Goal: Task Accomplishment & Management: Use online tool/utility

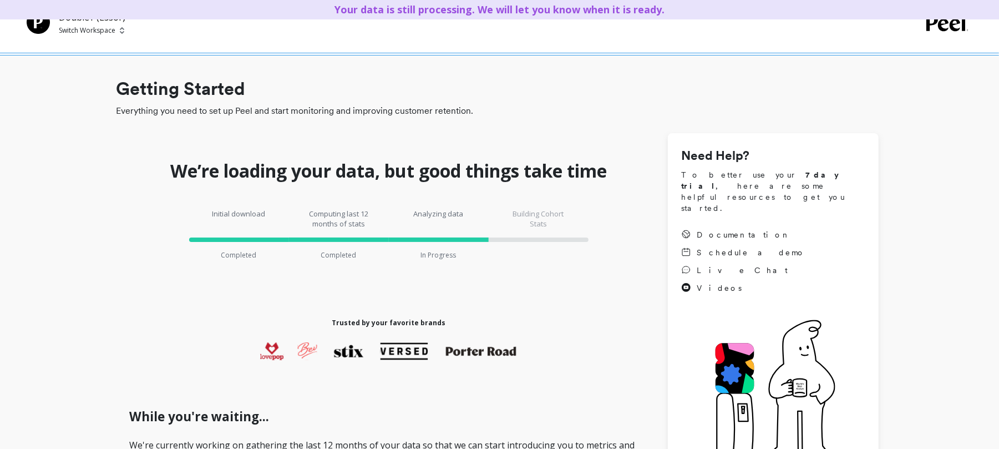
click at [103, 31] on p "Switch Workspace" at bounding box center [87, 30] width 57 height 9
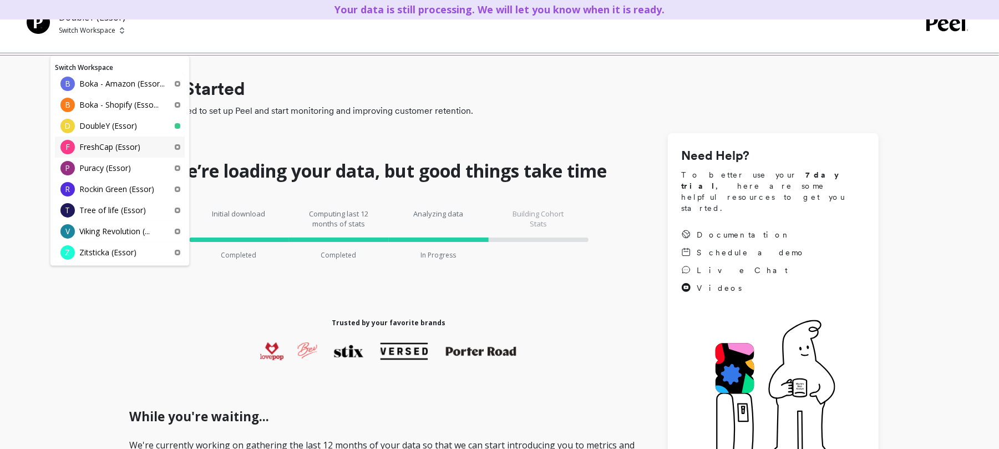
click at [113, 143] on p "FreshCap (Essor)" at bounding box center [109, 146] width 61 height 11
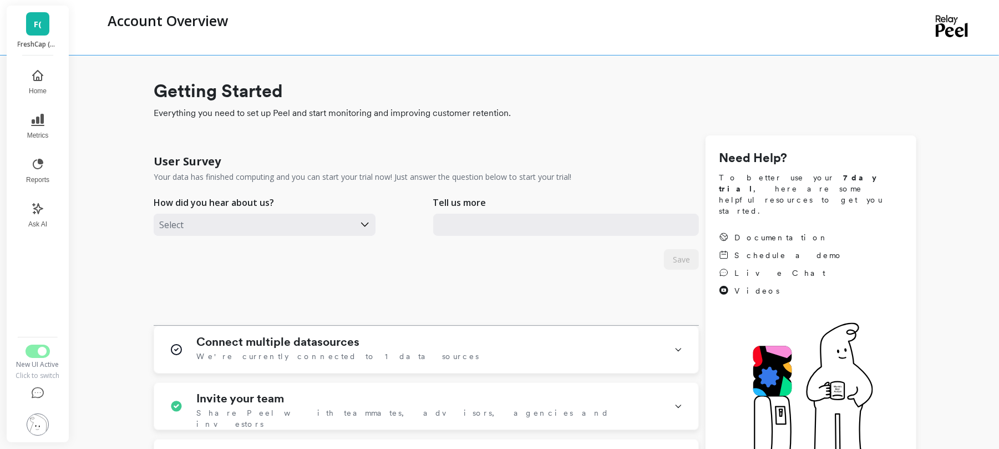
click at [29, 17] on link "F(" at bounding box center [37, 23] width 23 height 23
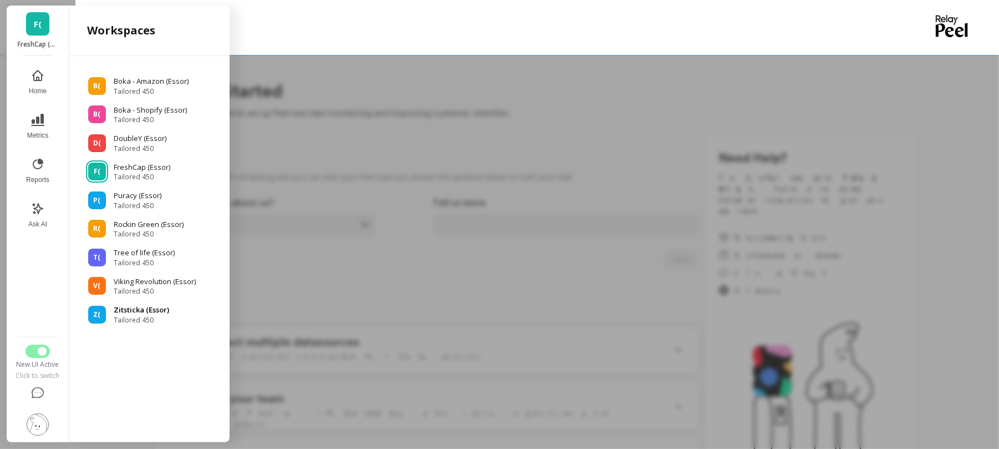
click at [152, 321] on span "Tailored 450" at bounding box center [141, 320] width 55 height 9
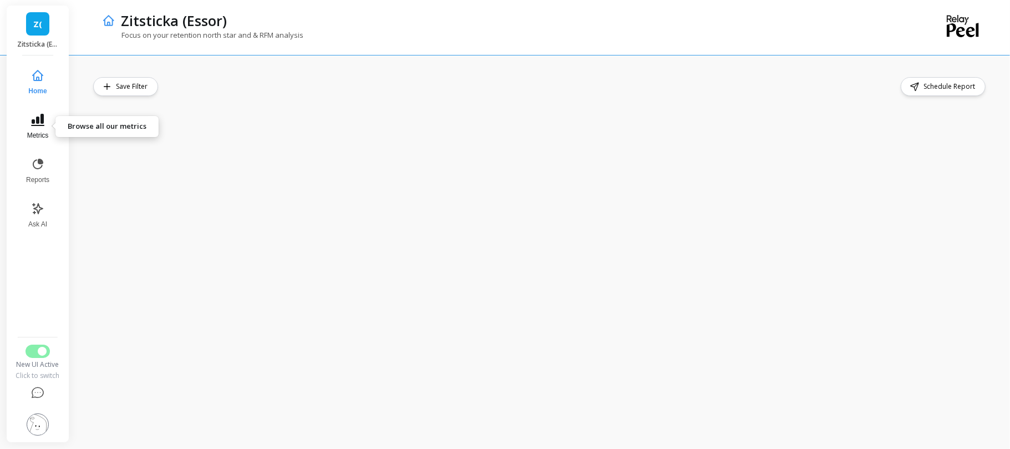
click at [41, 129] on button "Metrics" at bounding box center [37, 127] width 37 height 40
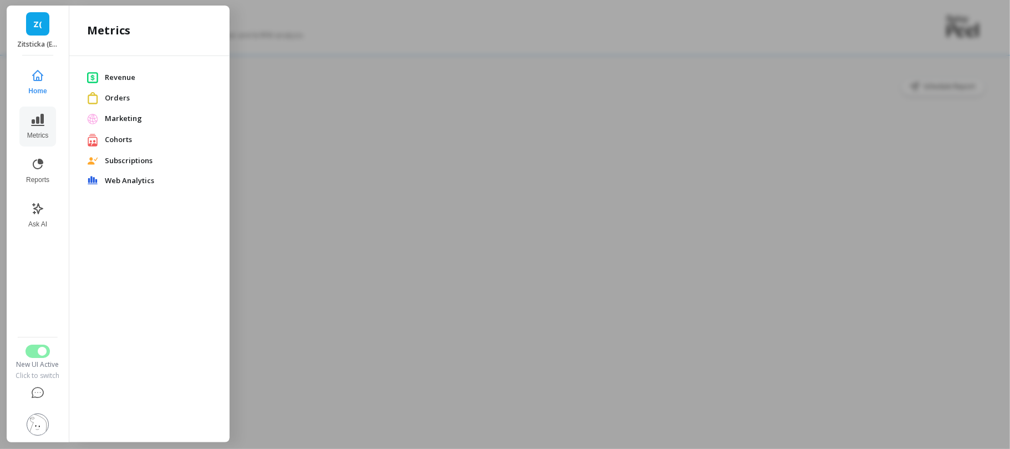
click at [118, 159] on span "Subscriptions" at bounding box center [158, 160] width 107 height 11
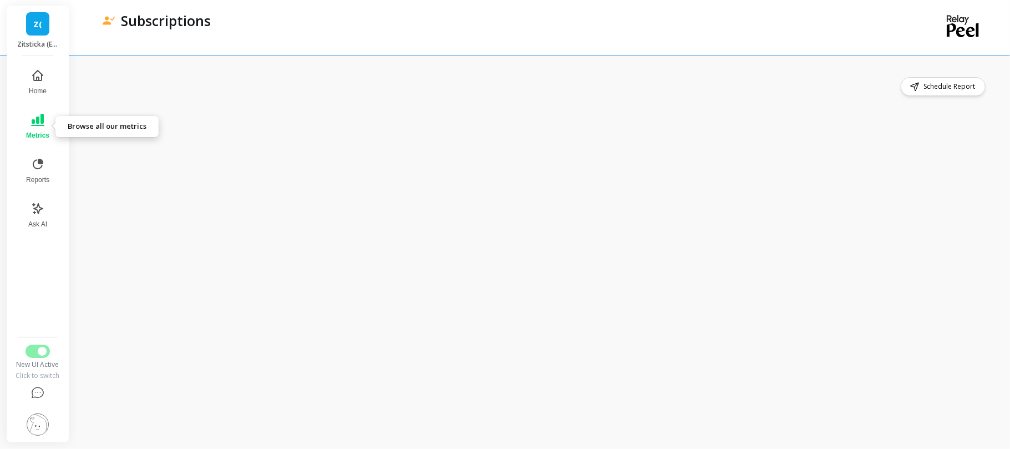
click at [43, 123] on icon at bounding box center [37, 120] width 13 height 12
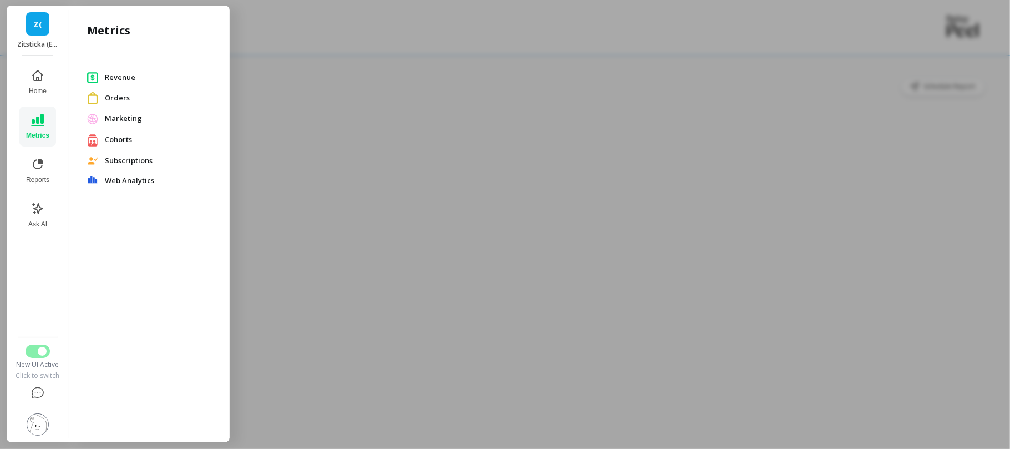
click at [154, 182] on span "Web Analytics" at bounding box center [158, 180] width 107 height 11
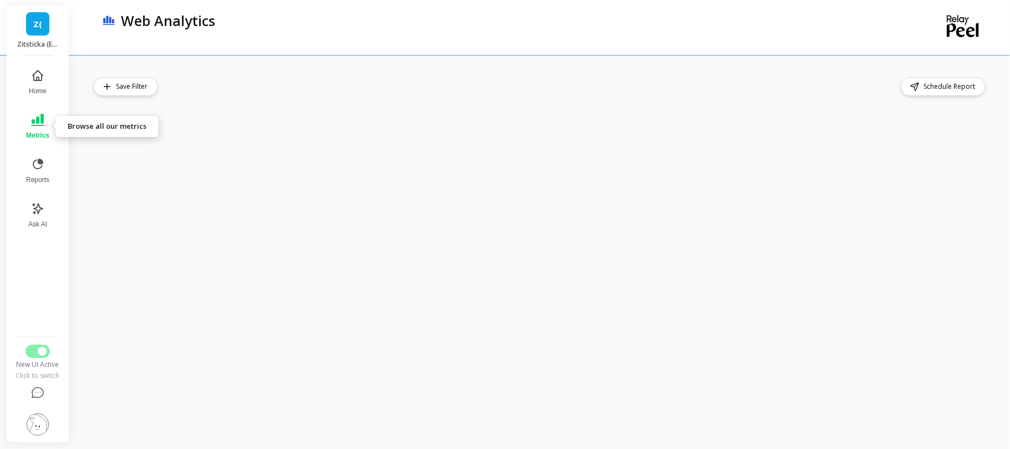
click at [39, 132] on span "Metrics" at bounding box center [37, 135] width 23 height 9
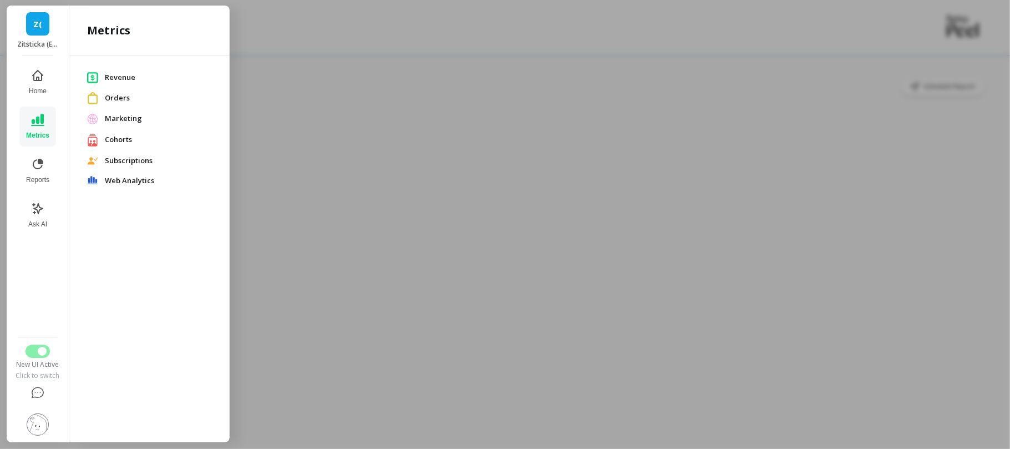
click at [150, 72] on span "Revenue" at bounding box center [158, 77] width 107 height 11
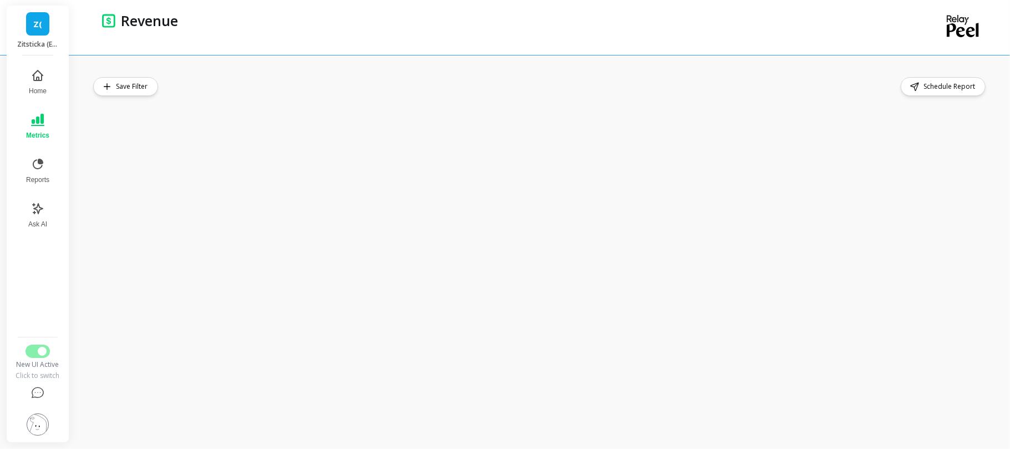
click at [33, 19] on span "Z(" at bounding box center [37, 24] width 9 height 13
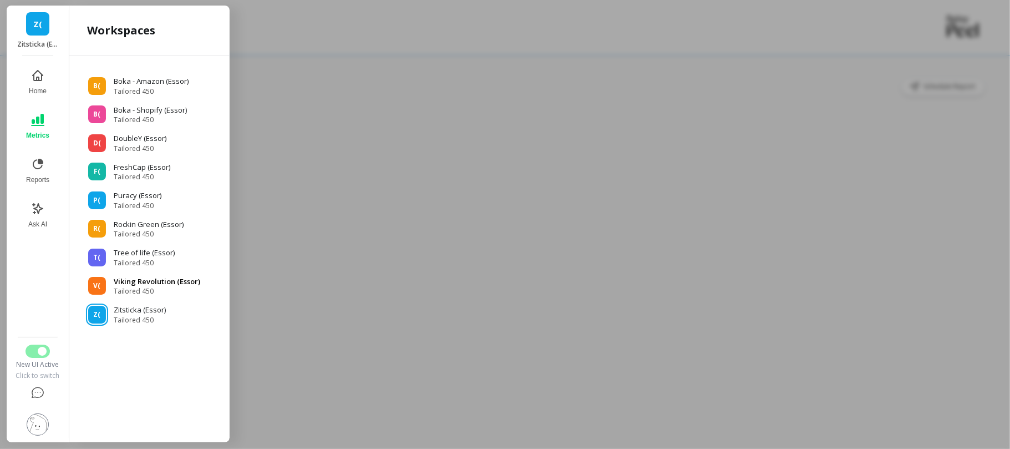
click at [138, 285] on p "Viking Revolution (Essor)" at bounding box center [157, 281] width 87 height 11
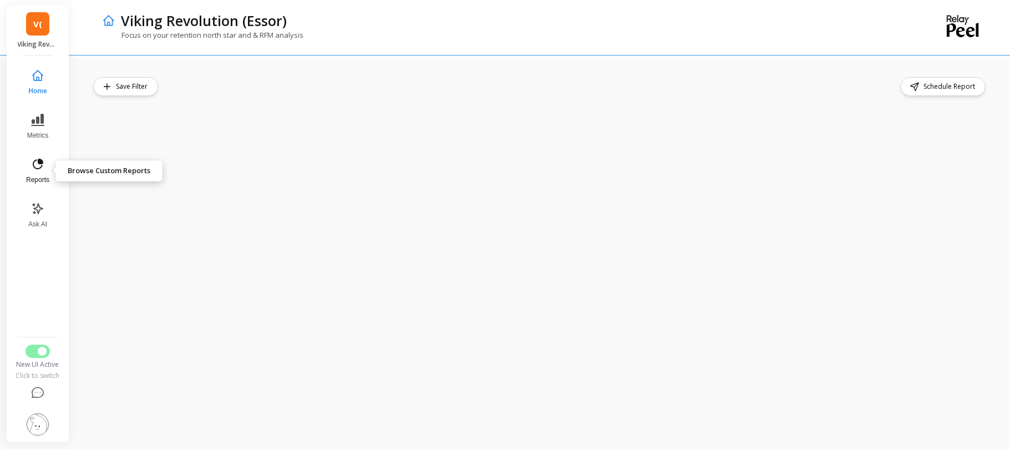
click at [41, 166] on icon at bounding box center [37, 164] width 13 height 13
click at [27, 171] on button "Reports" at bounding box center [37, 171] width 38 height 40
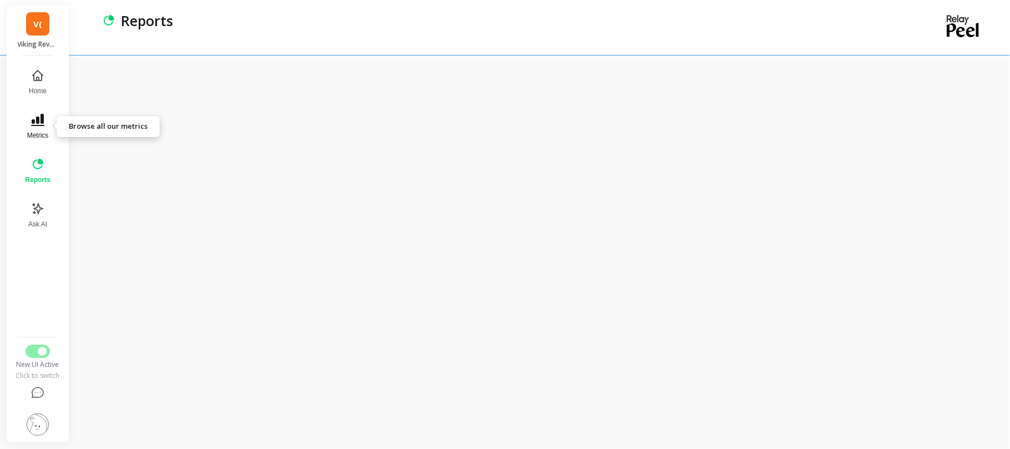
click at [34, 120] on icon at bounding box center [37, 120] width 13 height 12
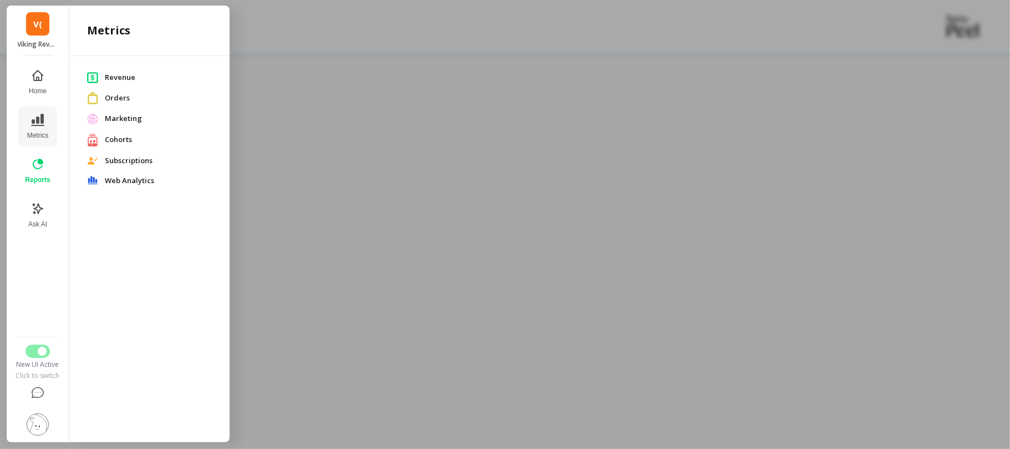
click at [27, 29] on link "V(" at bounding box center [37, 23] width 23 height 23
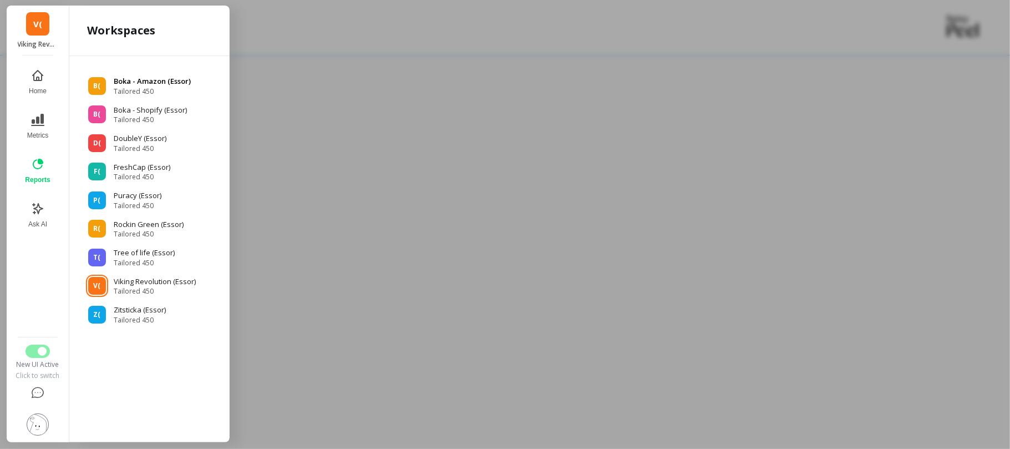
click at [137, 88] on span "Tailored 450" at bounding box center [152, 91] width 77 height 9
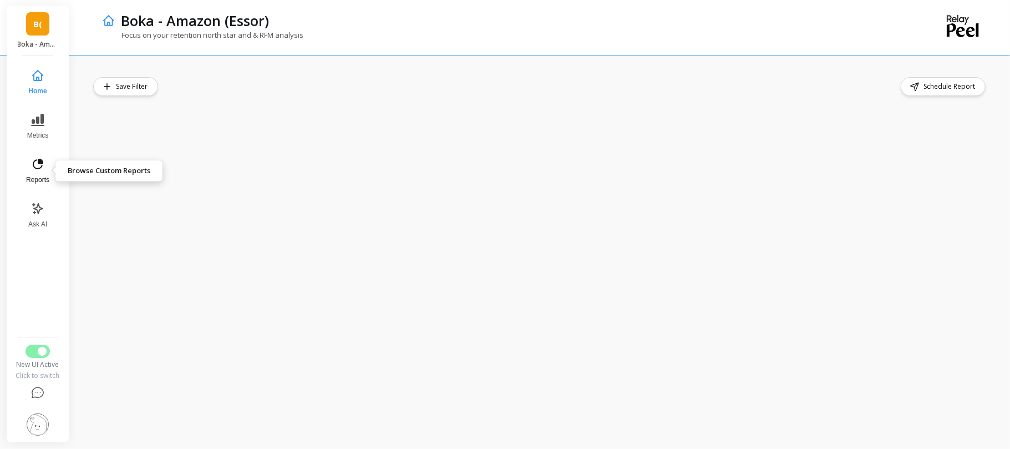
click at [31, 159] on icon at bounding box center [37, 164] width 13 height 13
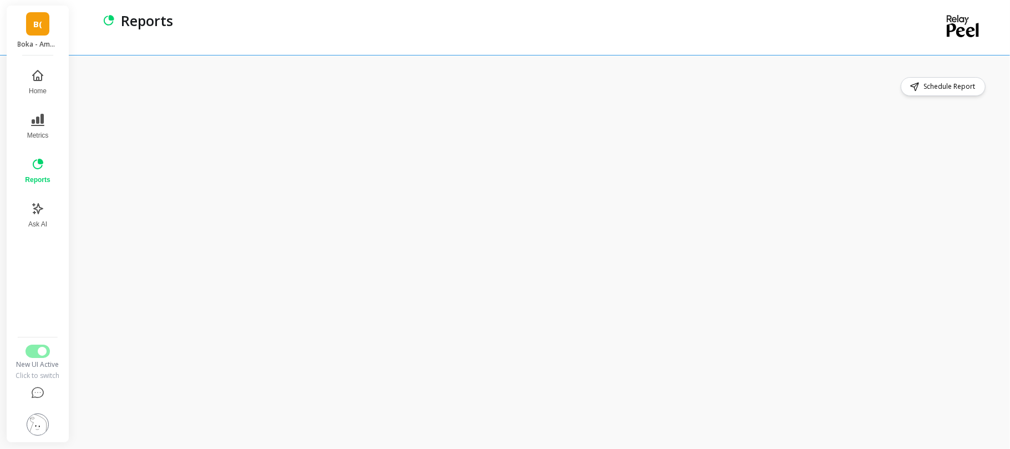
click at [686, 103] on div "Schedule Report" at bounding box center [540, 252] width 895 height 350
click at [614, 103] on div "Schedule Report" at bounding box center [540, 252] width 895 height 350
click at [33, 356] on button "Switch to Legacy UI" at bounding box center [38, 351] width 24 height 13
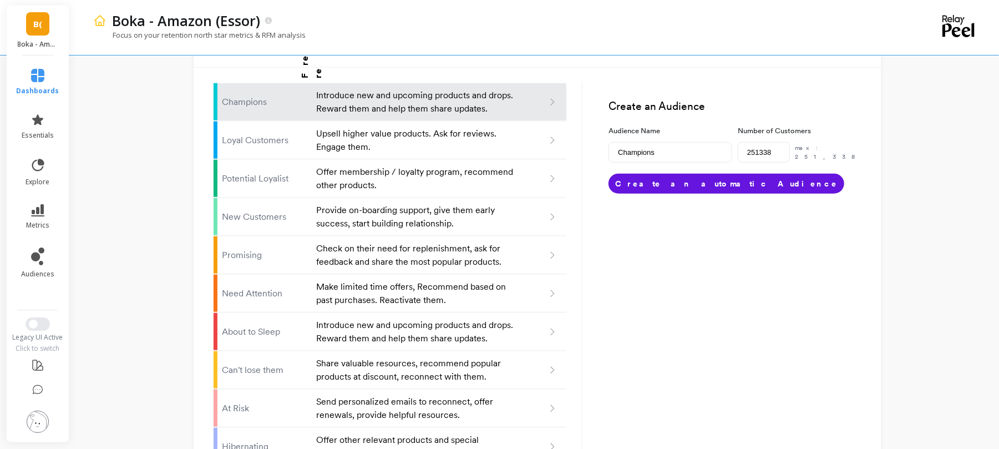
scroll to position [706, 0]
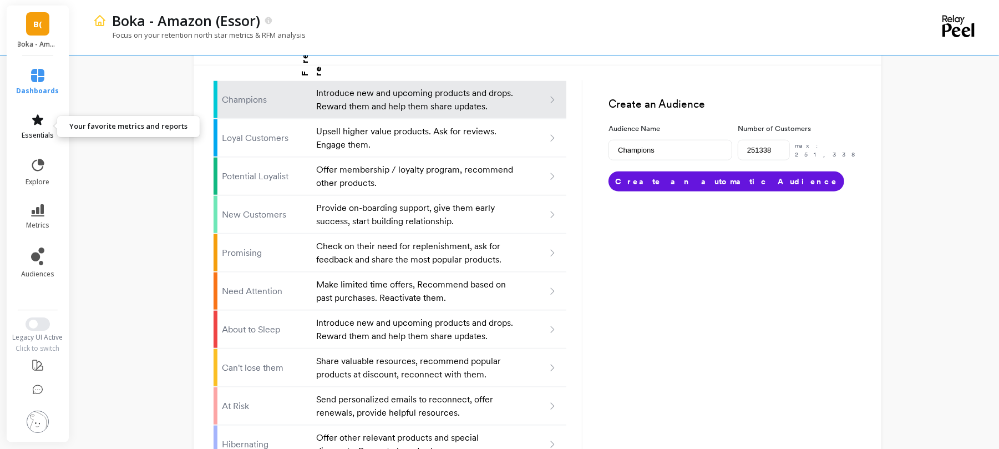
click at [25, 133] on span "essentials" at bounding box center [38, 135] width 32 height 9
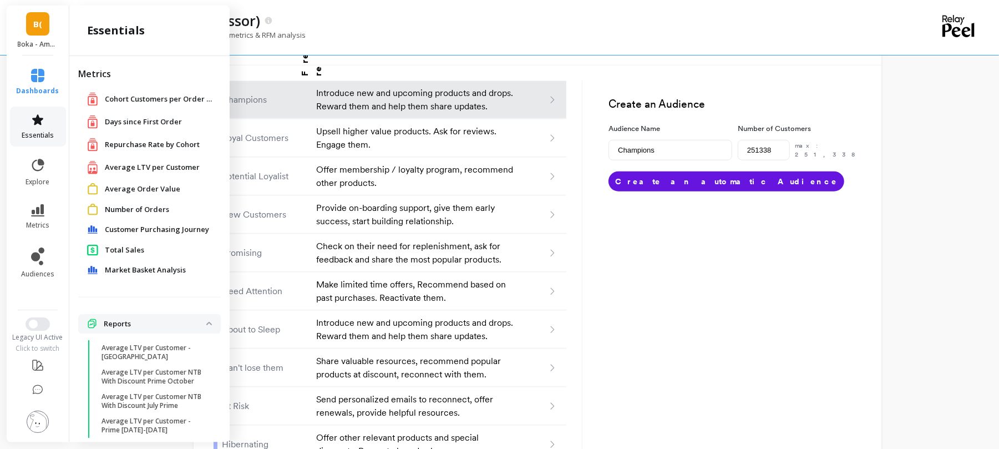
scroll to position [47, 0]
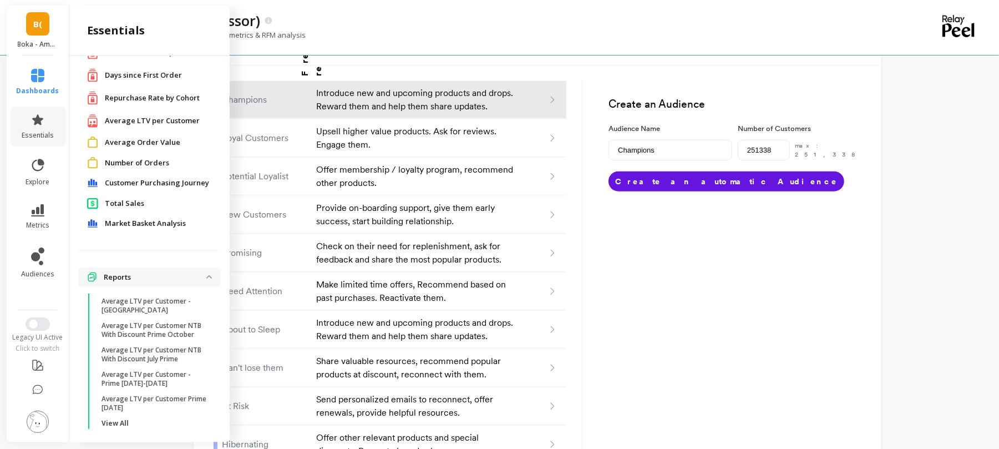
click at [143, 200] on link "Total Sales" at bounding box center [158, 203] width 107 height 11
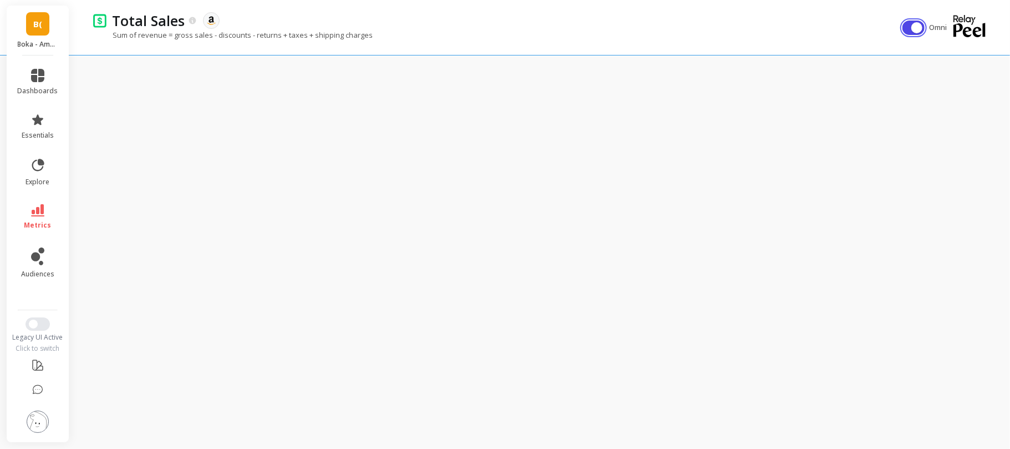
click at [913, 23] on button "button" at bounding box center [914, 28] width 22 height 14
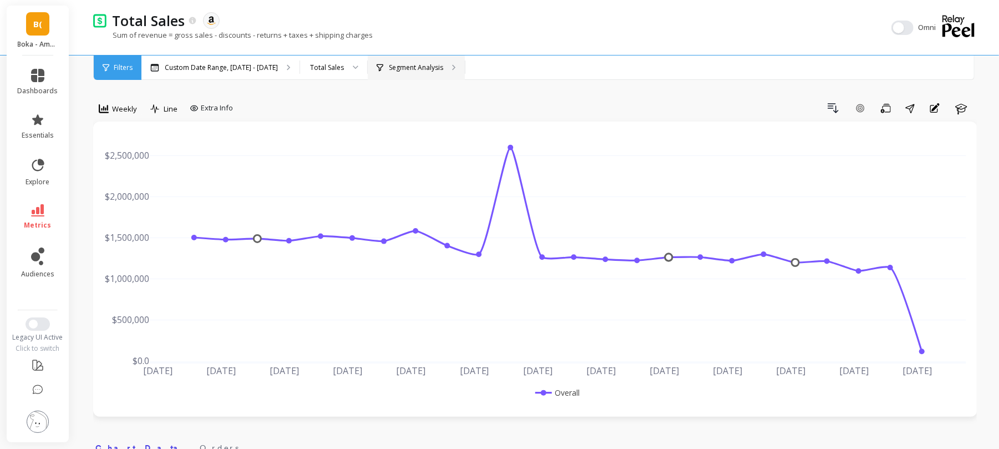
click at [405, 68] on p "Segment Analysis" at bounding box center [416, 67] width 54 height 9
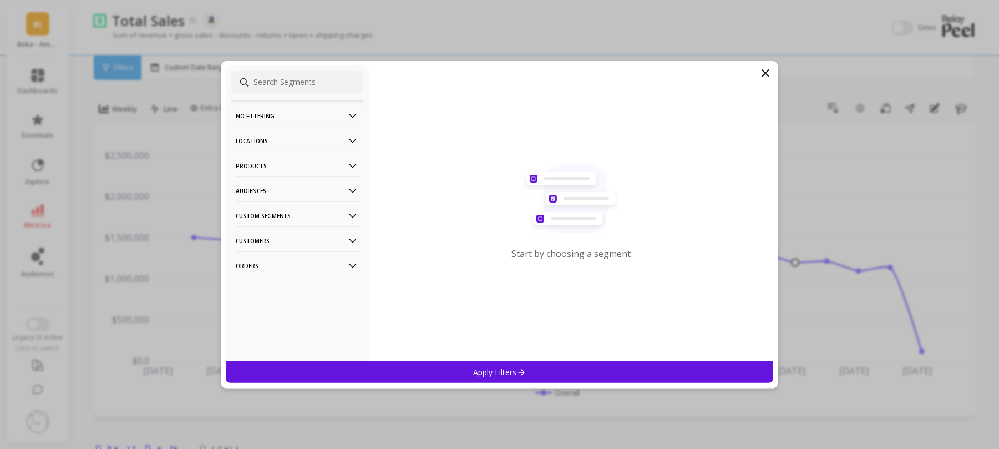
click at [272, 159] on p "Products" at bounding box center [297, 165] width 123 height 28
click at [262, 186] on div "ASIN" at bounding box center [297, 187] width 132 height 18
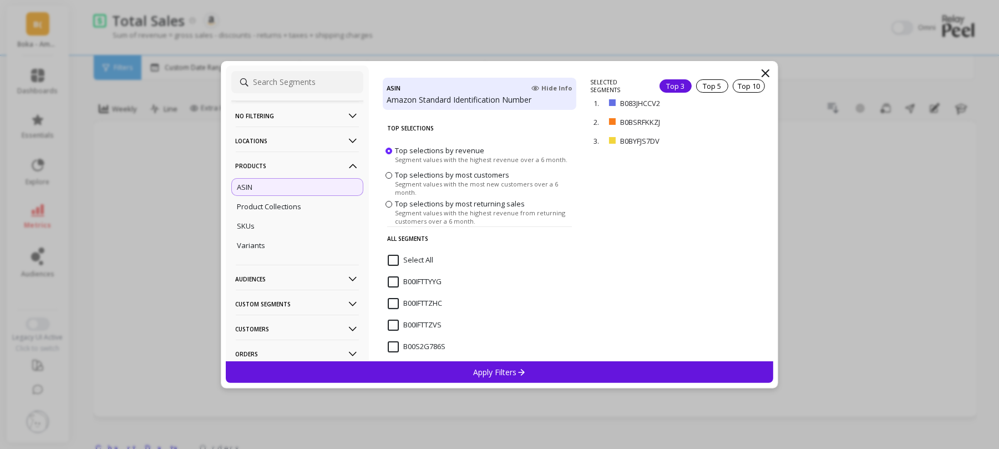
click at [297, 78] on input at bounding box center [297, 82] width 132 height 22
paste input "B0DS2M3TR5"
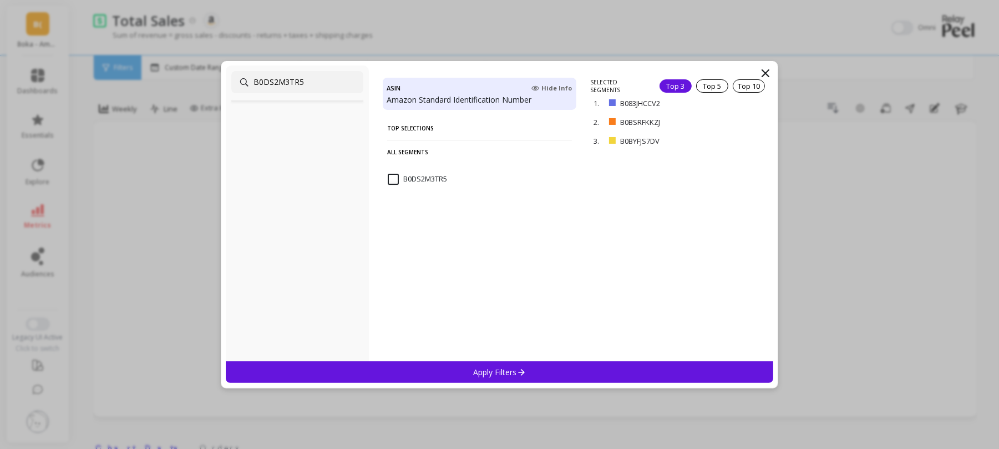
type input "B0DS2M3TR5"
click at [401, 175] on input "B0DS2M3TR5" at bounding box center [417, 179] width 59 height 11
click at [737, 85] on p "remove" at bounding box center [741, 87] width 28 height 8
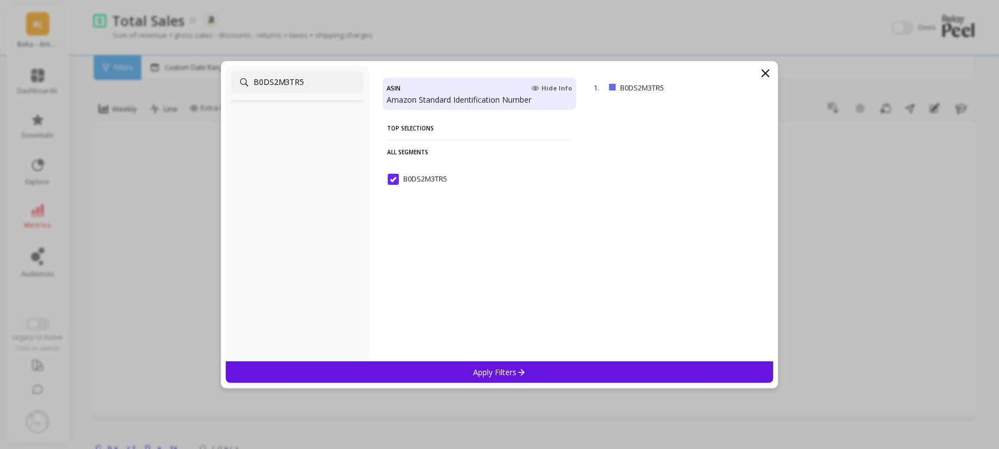
click at [475, 367] on p "Apply Filters" at bounding box center [499, 372] width 53 height 11
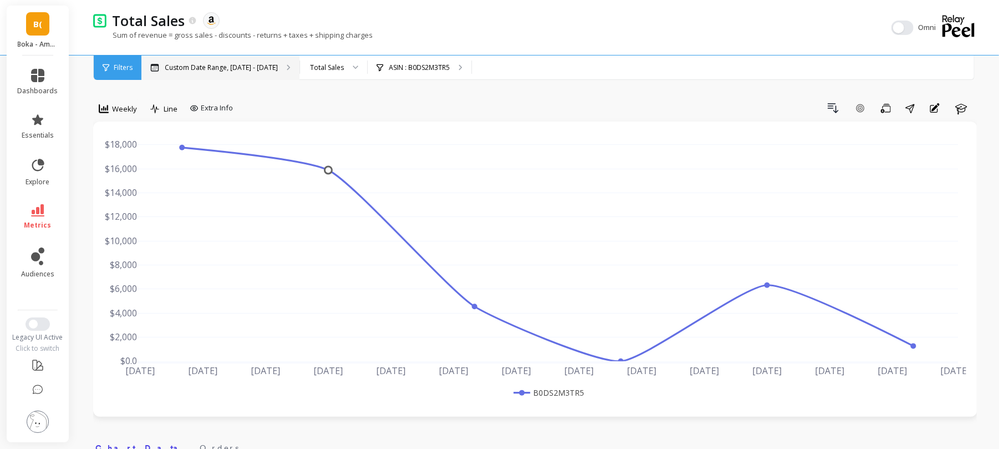
click at [214, 61] on div "Custom Date Range, May 1 - Oct 7" at bounding box center [220, 67] width 158 height 24
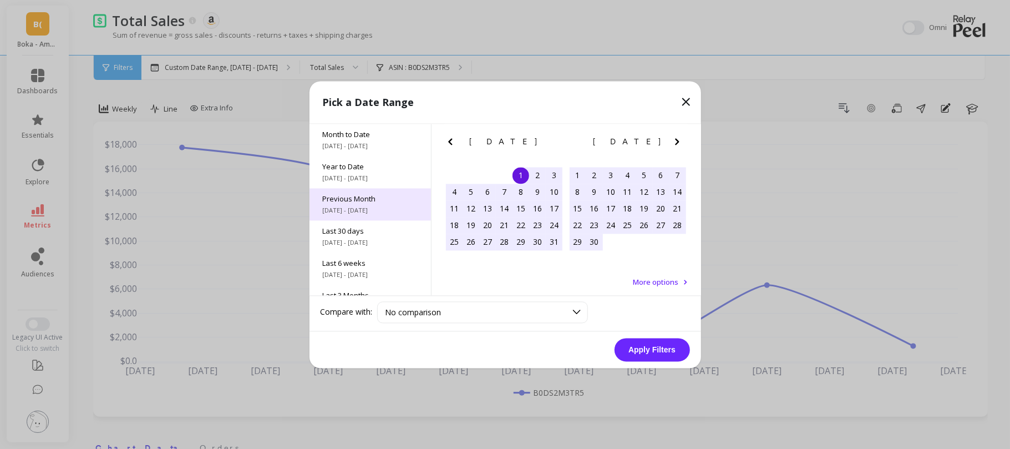
scroll to position [150, 0]
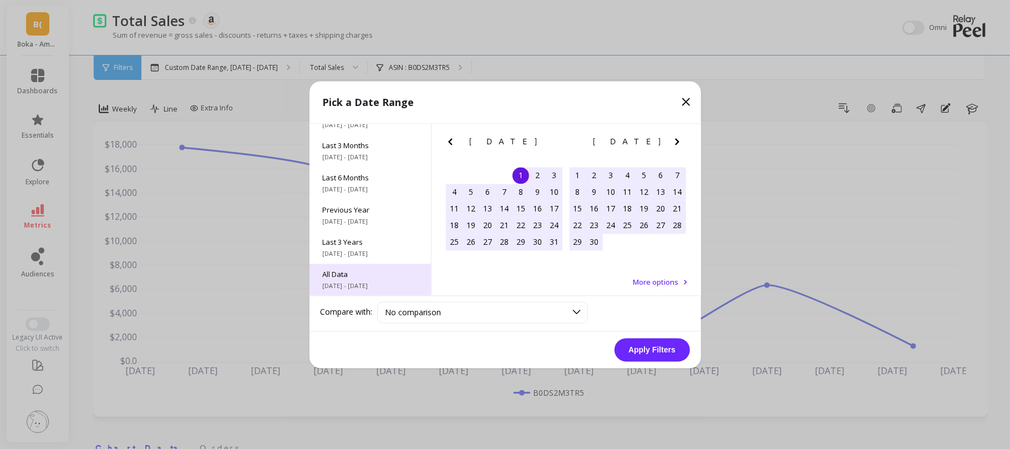
click at [342, 274] on span "All Data" at bounding box center [370, 274] width 95 height 10
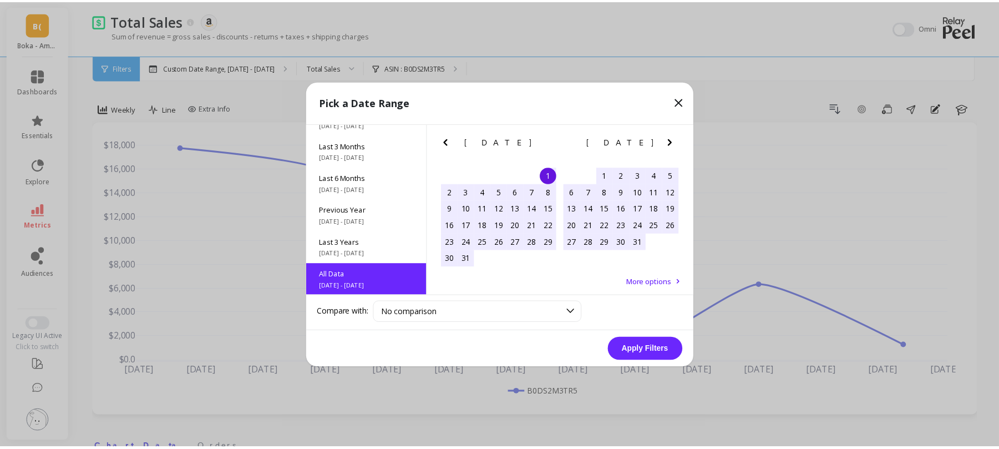
scroll to position [1, 0]
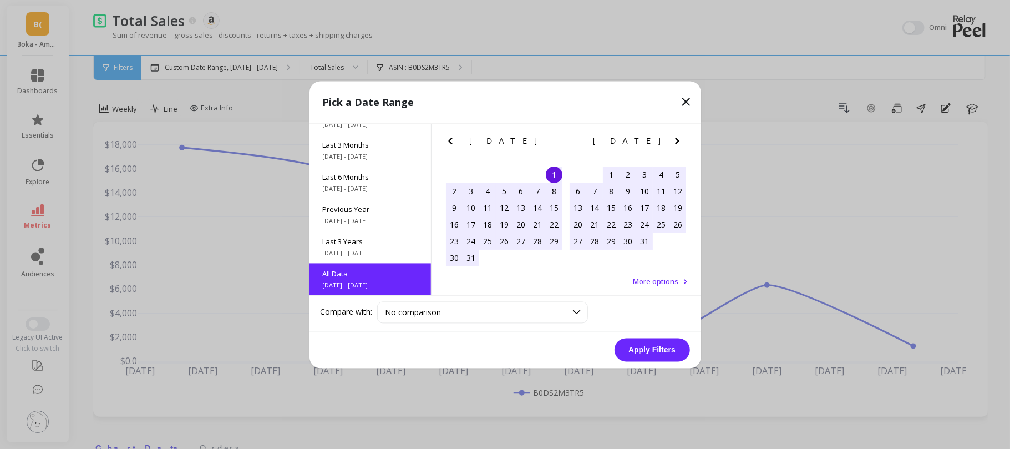
click at [640, 341] on button "Apply Filters" at bounding box center [652, 349] width 75 height 23
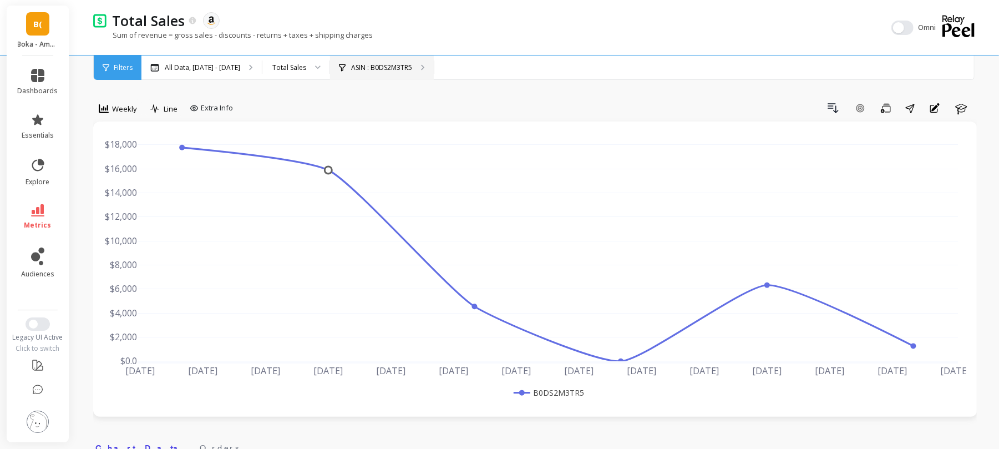
click at [385, 65] on p "ASIN : B0DS2M3TR5" at bounding box center [381, 67] width 61 height 9
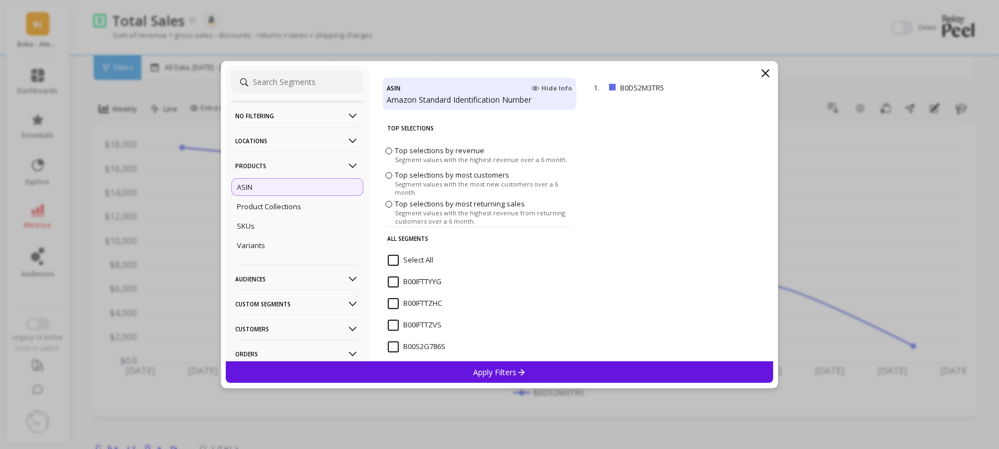
paste input "B0DP1G9GBF"
click at [304, 82] on input at bounding box center [297, 82] width 132 height 22
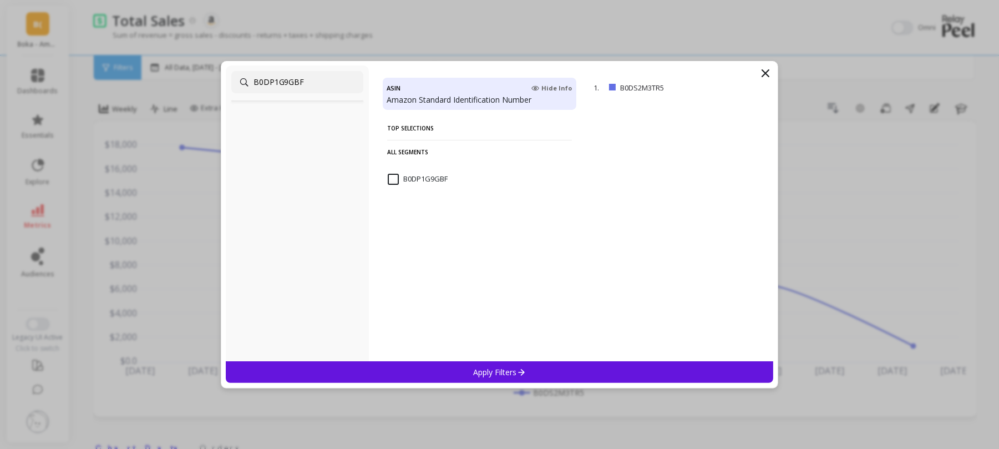
click at [304, 82] on input "B0DP1G9GBF" at bounding box center [297, 82] width 132 height 22
type input "B0DP1G9GBF"
click at [424, 180] on input "B0DP1G9GBF" at bounding box center [418, 179] width 60 height 11
click at [727, 90] on p "remove" at bounding box center [741, 87] width 28 height 8
click at [477, 365] on div "Apply Filters" at bounding box center [500, 372] width 548 height 22
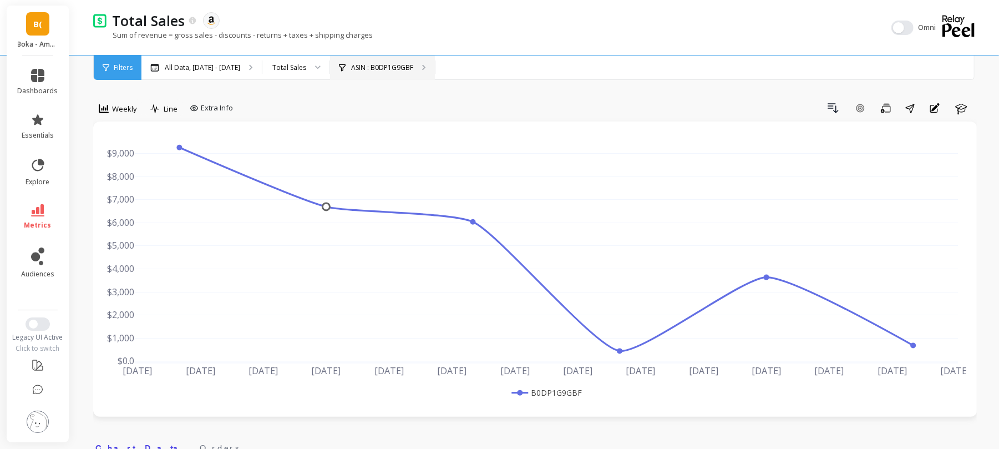
click at [367, 62] on div "ASIN : B0DP1G9GBF" at bounding box center [382, 67] width 105 height 24
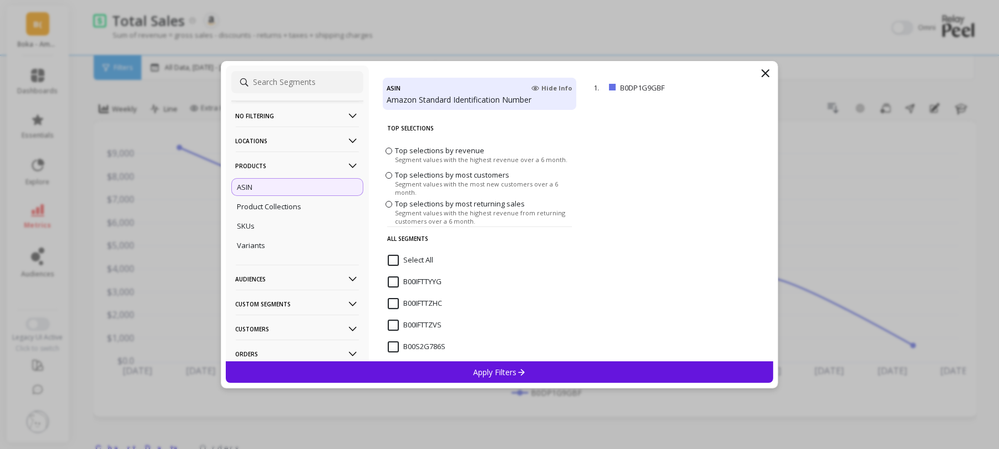
paste input "B0DJTHYCVK"
click at [278, 87] on input "B0DJTHYCVK" at bounding box center [297, 82] width 132 height 22
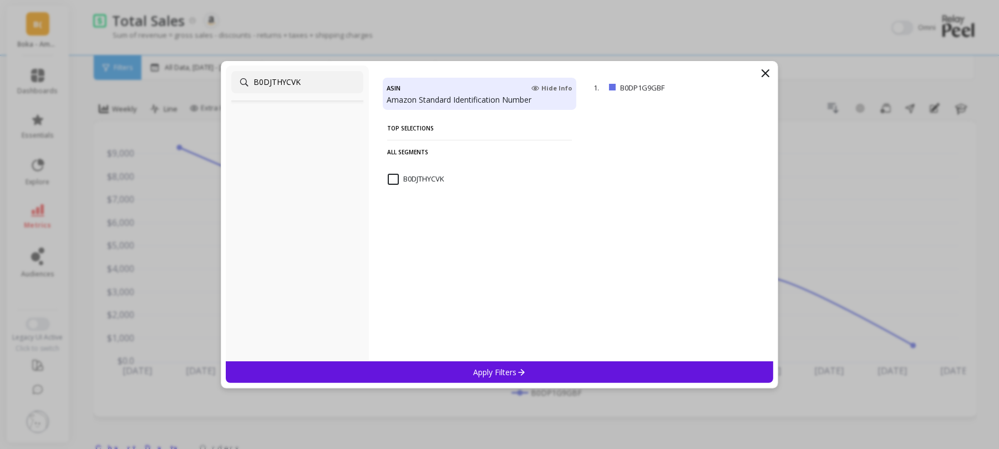
type input "B0DJTHYCVK"
click at [389, 174] on input "B0DJTHYCVK" at bounding box center [416, 179] width 57 height 11
click at [729, 87] on p "remove" at bounding box center [741, 87] width 28 height 8
click at [503, 361] on div "Apply Filters" at bounding box center [500, 372] width 548 height 22
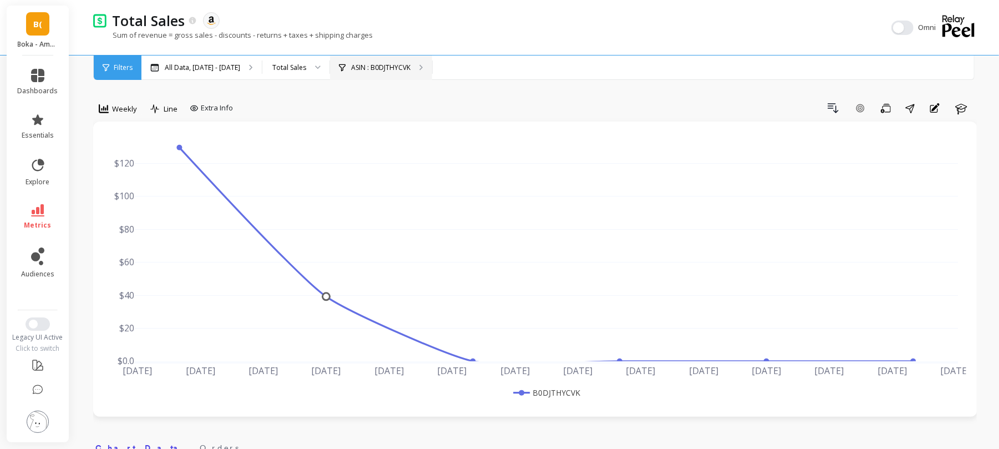
click at [346, 70] on icon at bounding box center [342, 68] width 7 height 8
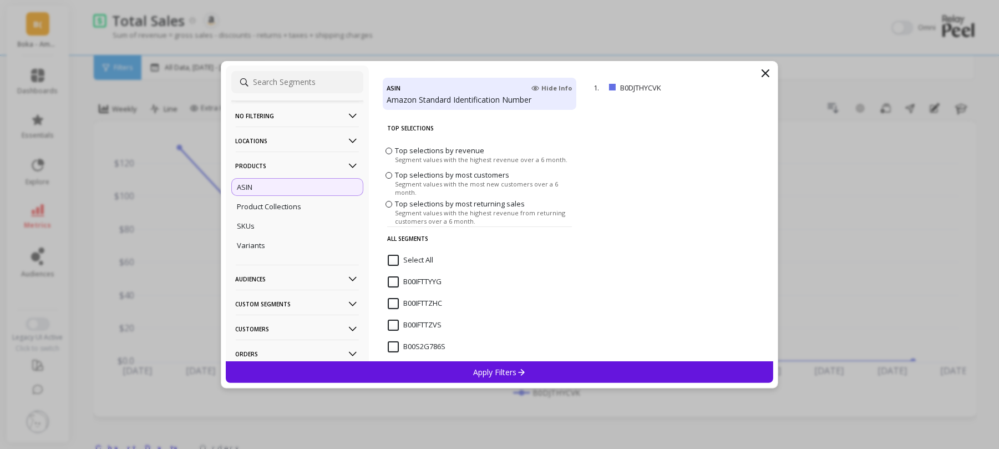
paste input "B0DT9TXK5Z"
click at [299, 82] on input "B0DT9TXK5Z" at bounding box center [297, 82] width 132 height 22
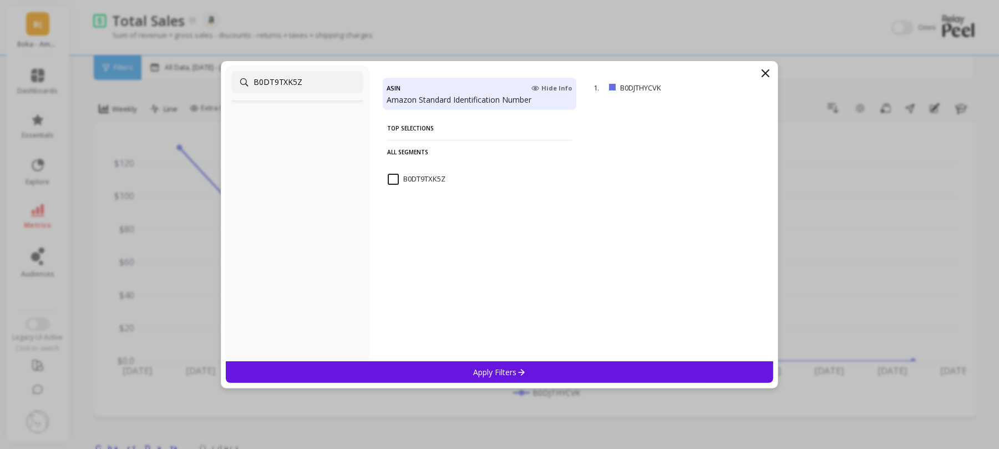
type input "B0DT9TXK5Z"
click at [394, 175] on input "B0DT9TXK5Z" at bounding box center [417, 179] width 58 height 11
click at [727, 85] on p "remove" at bounding box center [741, 87] width 28 height 8
click at [499, 372] on p "Apply Filters" at bounding box center [499, 372] width 53 height 11
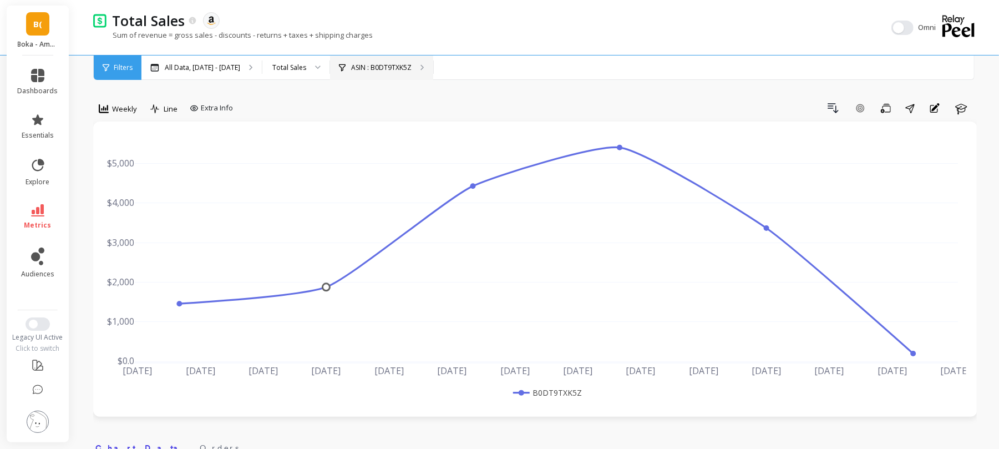
click at [389, 58] on div "ASIN : B0DT9TXK5Z" at bounding box center [381, 67] width 103 height 24
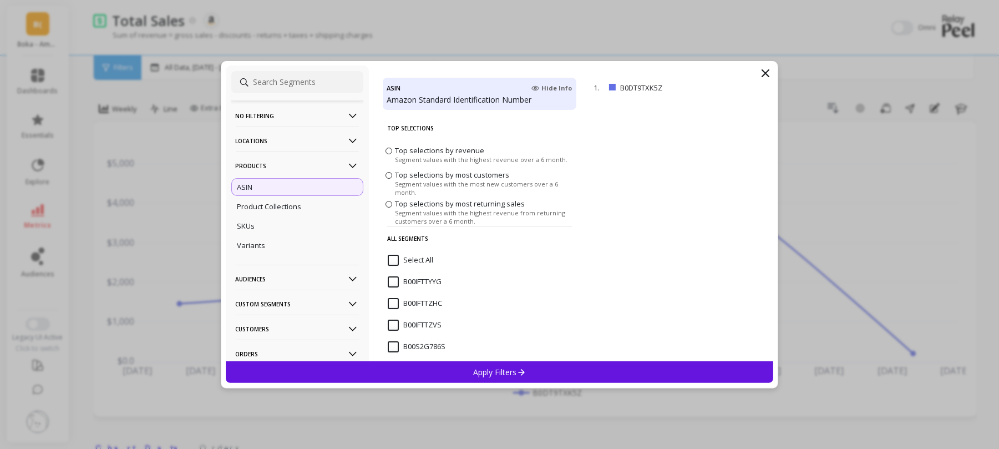
paste input "B0FKC18DRV"
click at [280, 81] on input "B0FKC18DRV" at bounding box center [297, 82] width 132 height 22
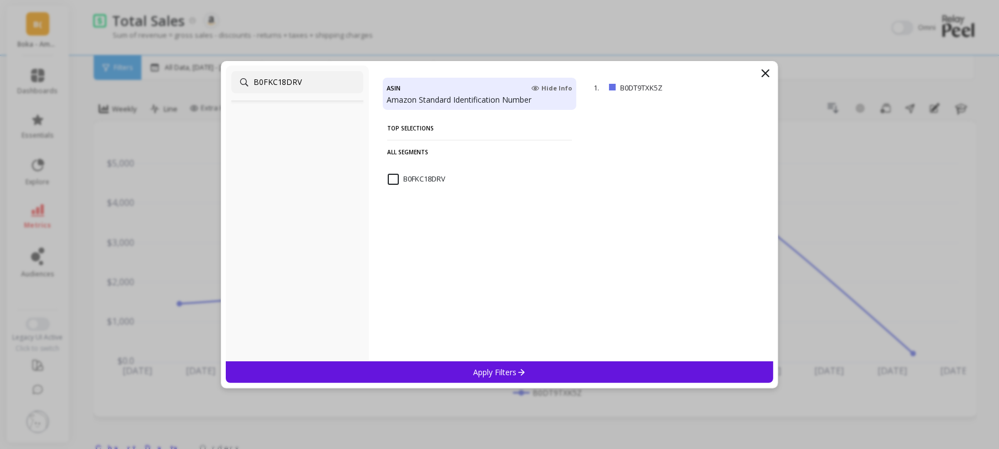
type input "B0FKC18DRV"
click at [393, 176] on input "B0FKC18DRV" at bounding box center [417, 179] width 58 height 11
click at [727, 87] on p "remove" at bounding box center [741, 87] width 28 height 8
click at [491, 375] on p "Apply Filters" at bounding box center [499, 372] width 53 height 11
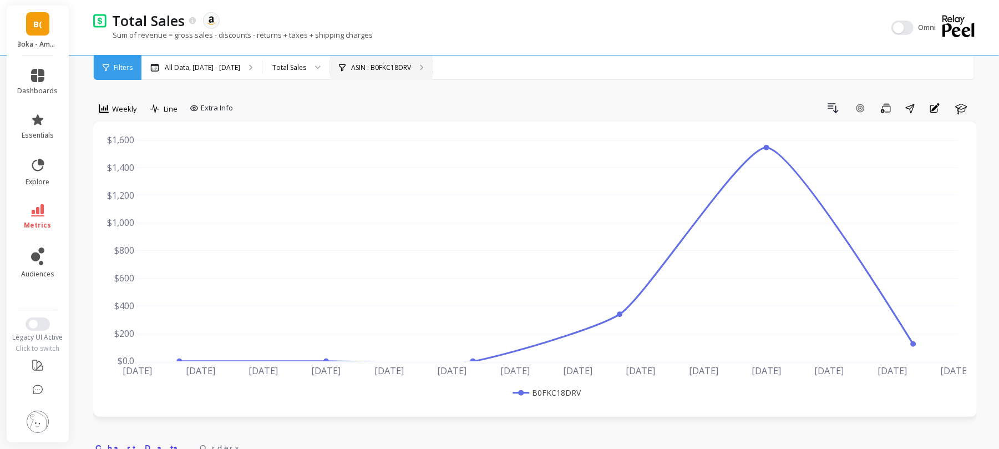
click at [400, 55] on div "ASIN : B0FKC18DRV" at bounding box center [381, 67] width 103 height 24
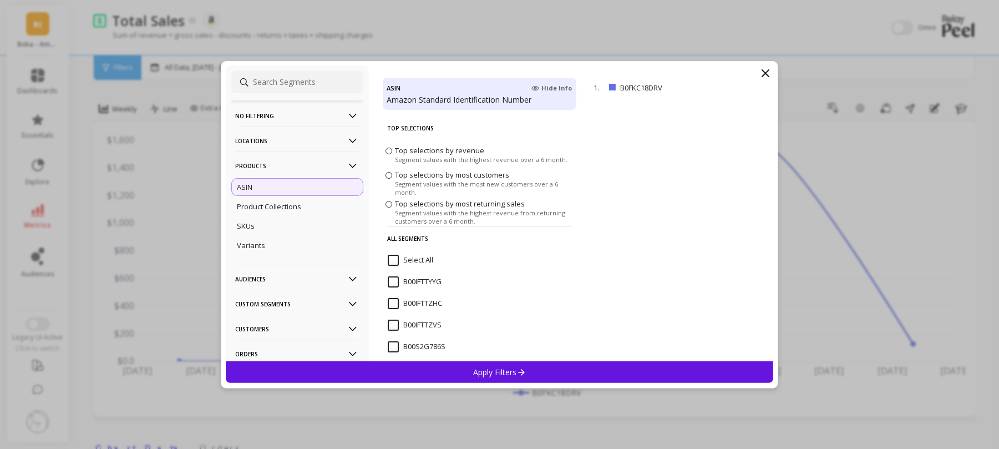
click at [271, 82] on input at bounding box center [297, 82] width 132 height 22
paste input "B0FKC38GR6"
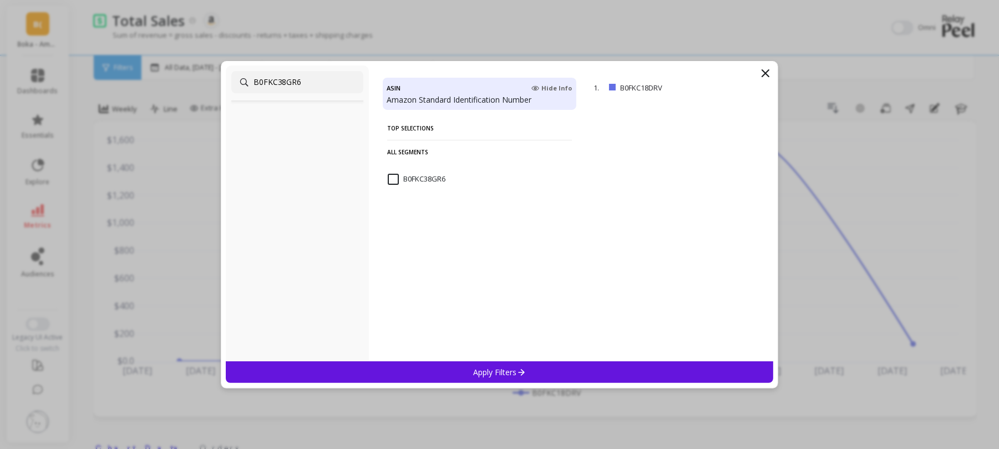
type input "B0FKC38GR6"
click at [392, 176] on input "B0FKC38GR6" at bounding box center [417, 179] width 58 height 11
click at [464, 365] on div "Apply Filters" at bounding box center [500, 372] width 548 height 22
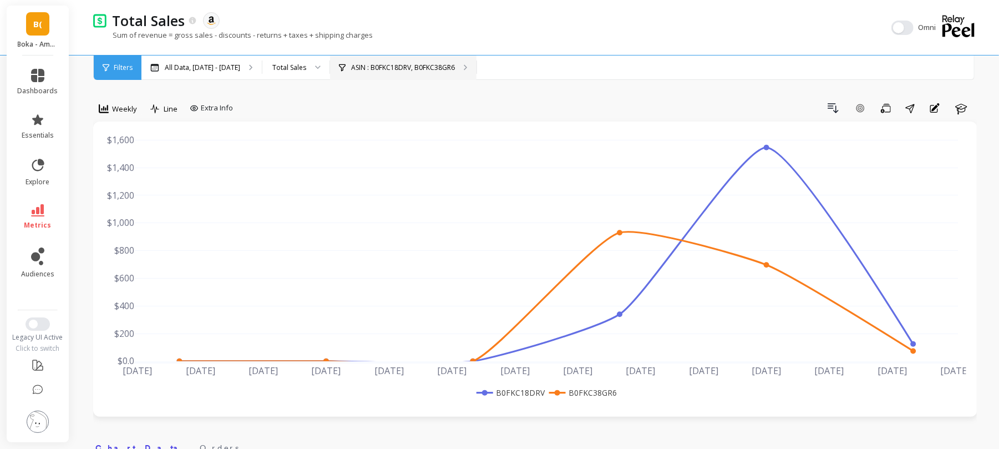
click at [387, 69] on p "ASIN : B0FKC18DRV, B0FKC38GR6" at bounding box center [403, 67] width 104 height 9
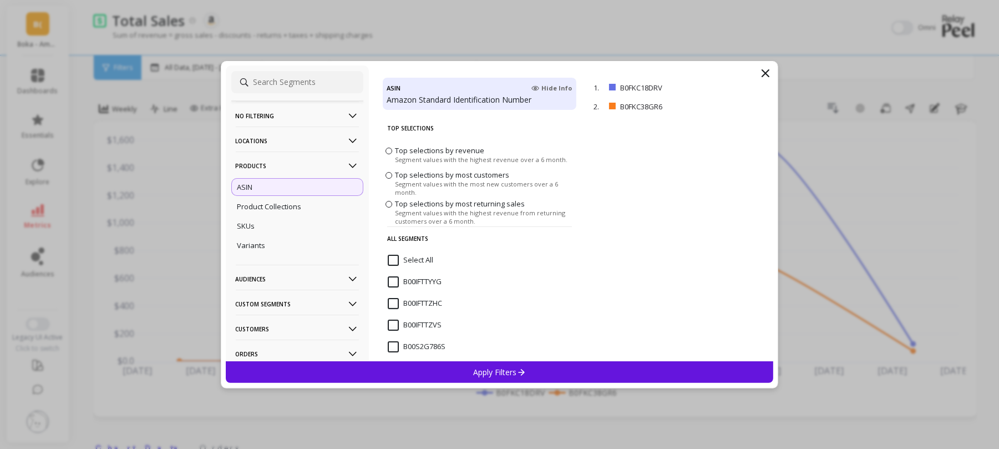
paste input "B0FKC15V59"
click at [320, 87] on input at bounding box center [297, 82] width 132 height 22
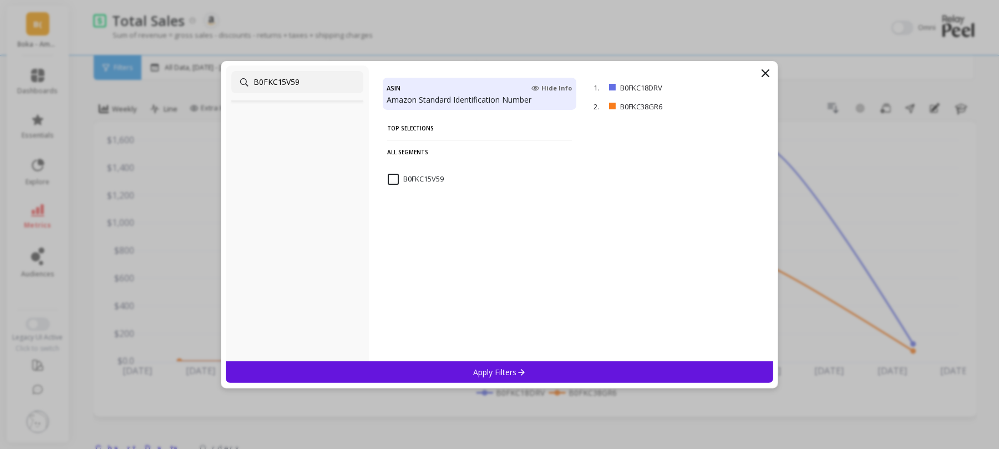
type input "B0FKC15V59"
click at [438, 176] on input "B0FKC15V59" at bounding box center [416, 179] width 56 height 11
click at [729, 83] on p "remove" at bounding box center [741, 87] width 28 height 8
click at [487, 378] on div "Apply Filters" at bounding box center [500, 372] width 548 height 22
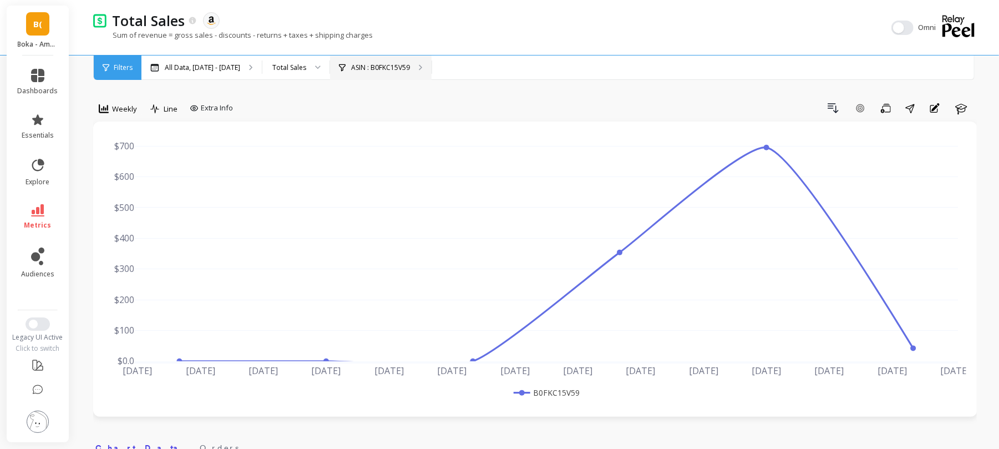
click at [382, 74] on div "ASIN : B0FKC15V59" at bounding box center [381, 67] width 102 height 24
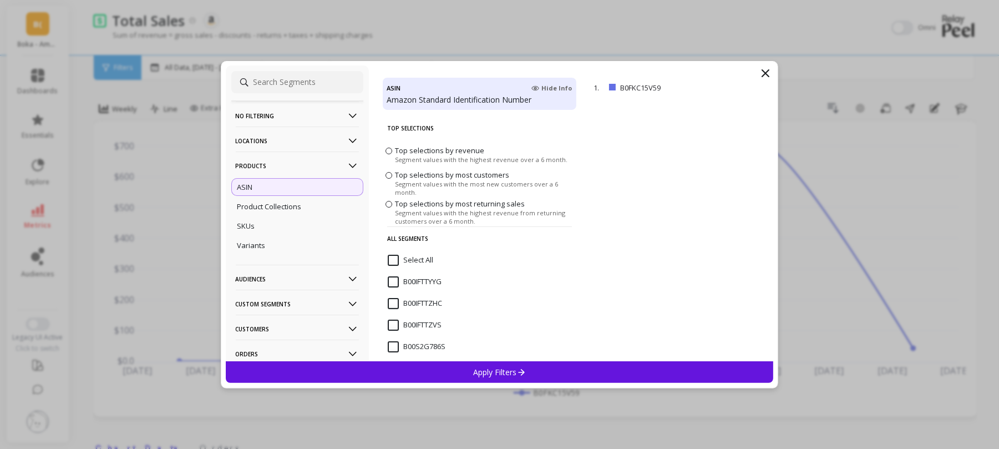
paste input "B0DJTT6B8P"
type input "B0DJTT6B8P"
click at [285, 85] on input "B0DJTT6B8P" at bounding box center [297, 82] width 132 height 22
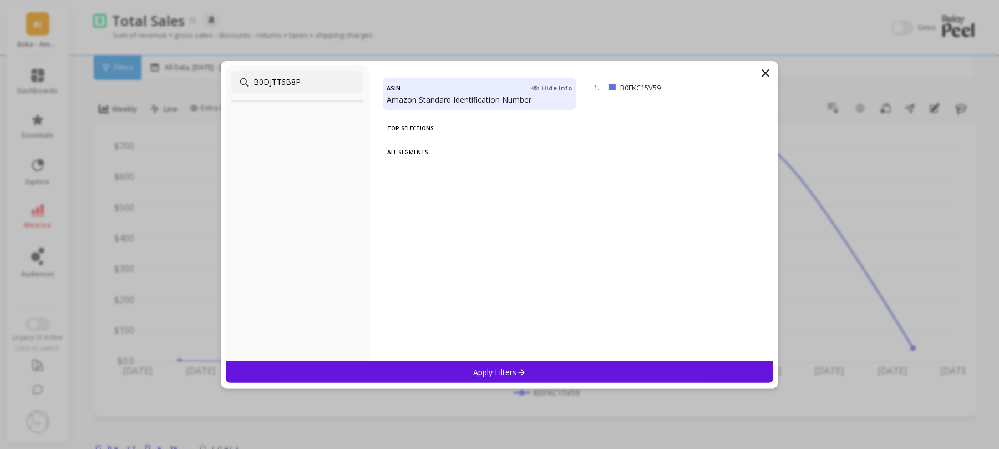
click at [314, 85] on input "B0DJTT6B8P" at bounding box center [297, 82] width 132 height 22
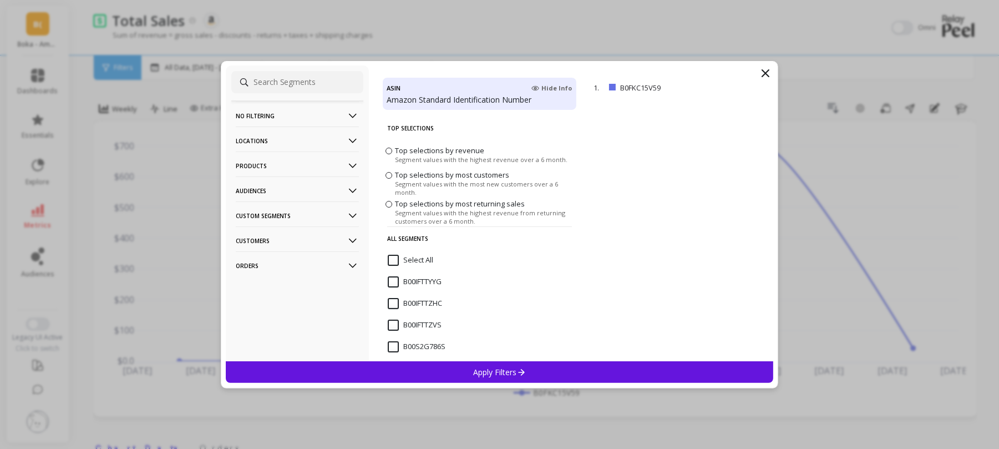
click at [284, 160] on p "Products" at bounding box center [297, 165] width 123 height 28
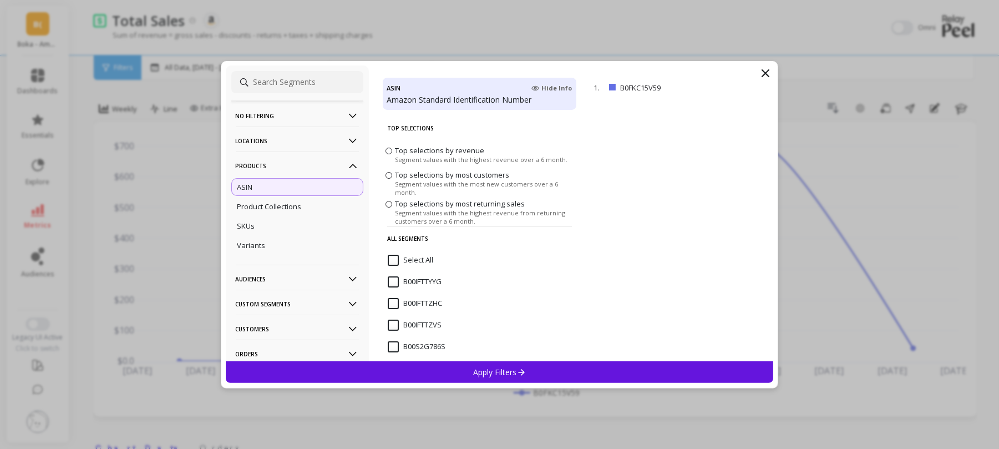
click at [262, 191] on div "ASIN" at bounding box center [297, 187] width 132 height 18
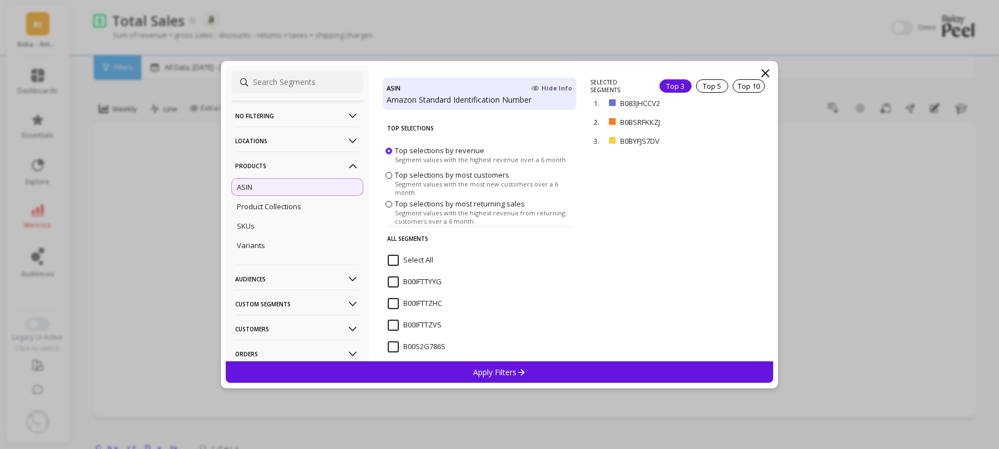
click at [285, 87] on input at bounding box center [297, 82] width 132 height 22
paste input "B0DJTT6B8P"
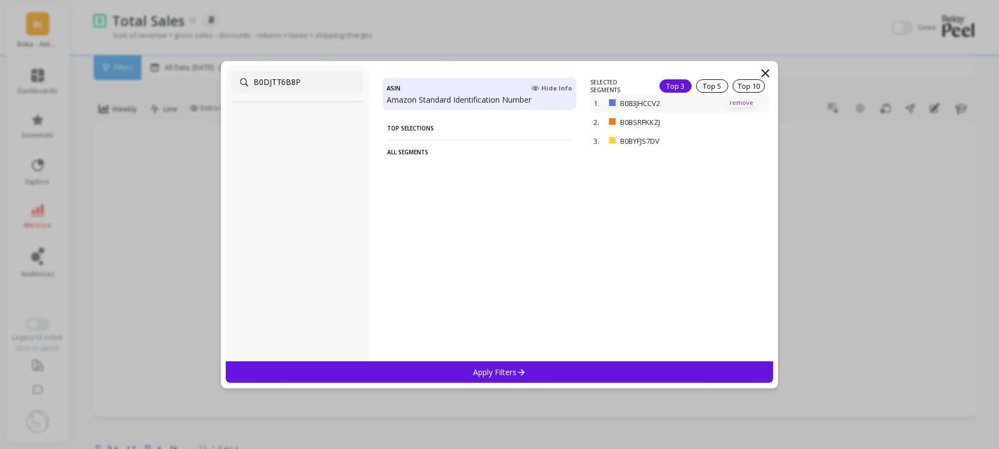
type input "B0DJTT6B8P"
click at [732, 99] on p "remove" at bounding box center [741, 103] width 28 height 8
click at [732, 99] on div "2. B0BYFJS7DV remove" at bounding box center [679, 106] width 179 height 19
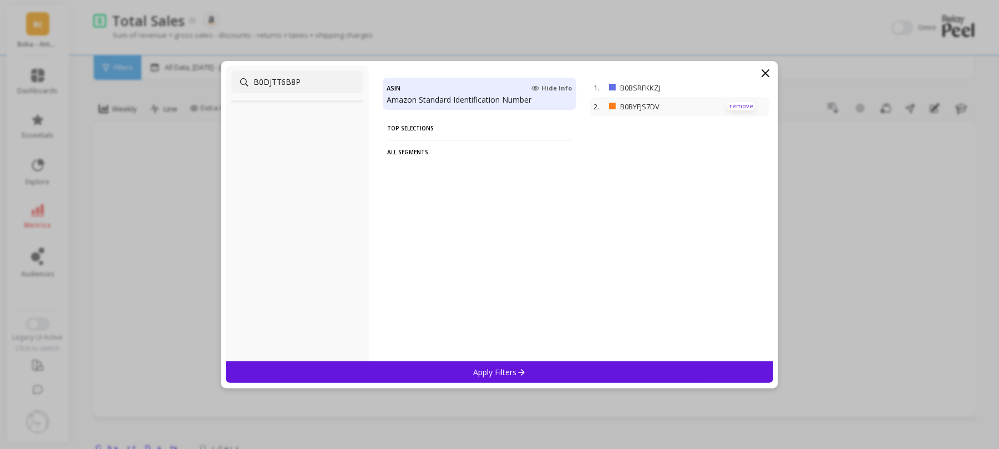
click at [731, 107] on p "remove" at bounding box center [741, 106] width 28 height 8
click at [727, 84] on p "remove" at bounding box center [741, 87] width 28 height 8
click at [762, 71] on icon at bounding box center [765, 73] width 13 height 13
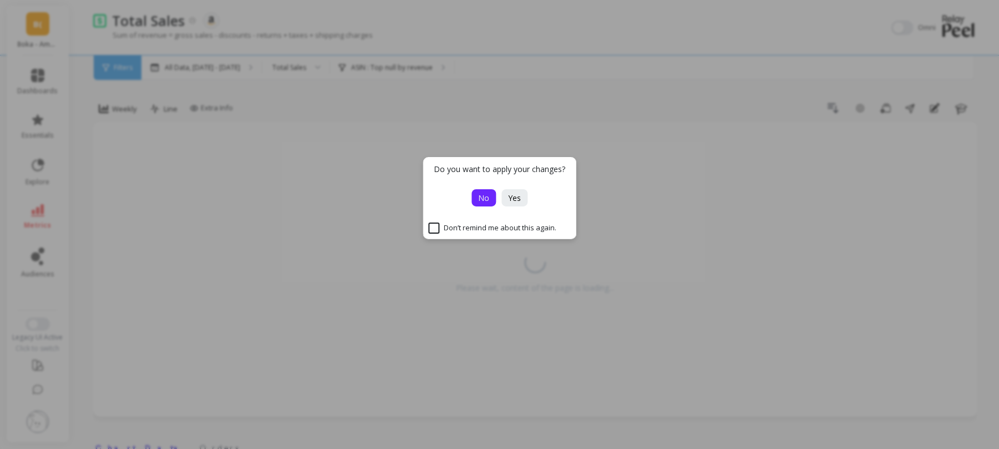
click at [484, 193] on span "No" at bounding box center [483, 198] width 11 height 11
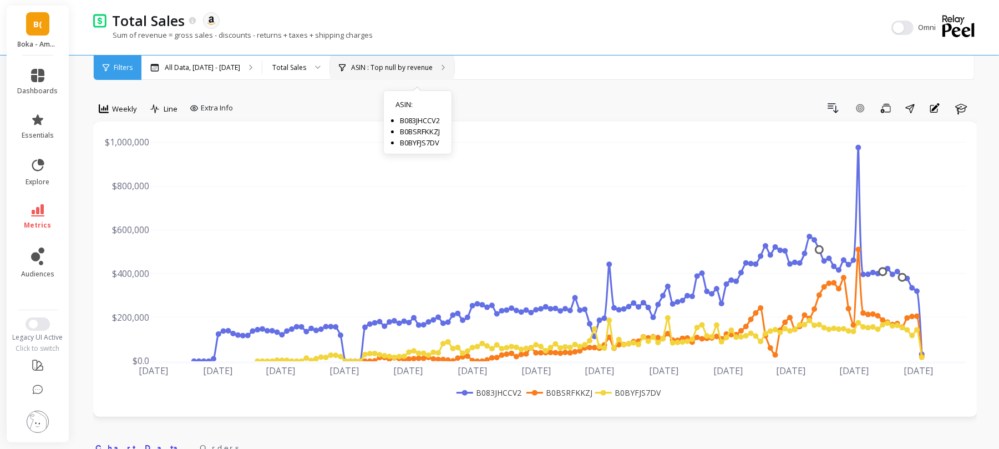
click at [417, 65] on p "ASIN : Top null by revenue" at bounding box center [392, 67] width 82 height 9
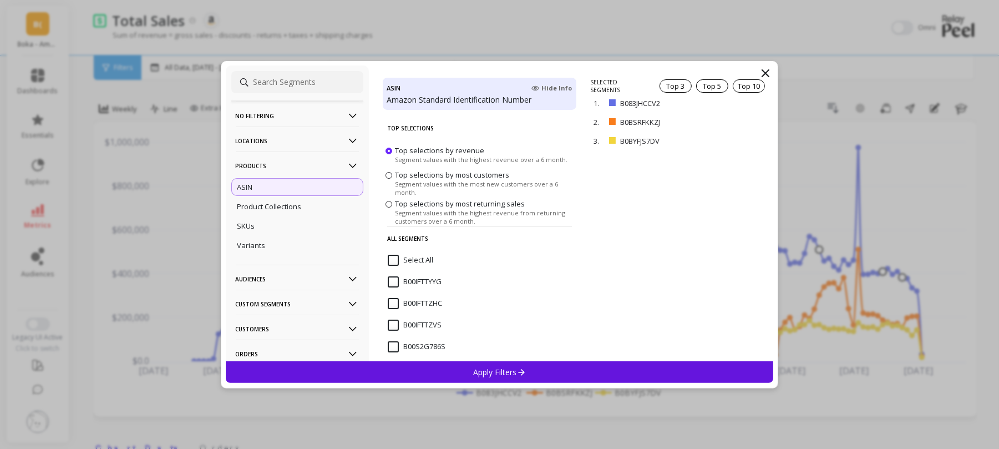
paste input "B0DPNFNW3K"
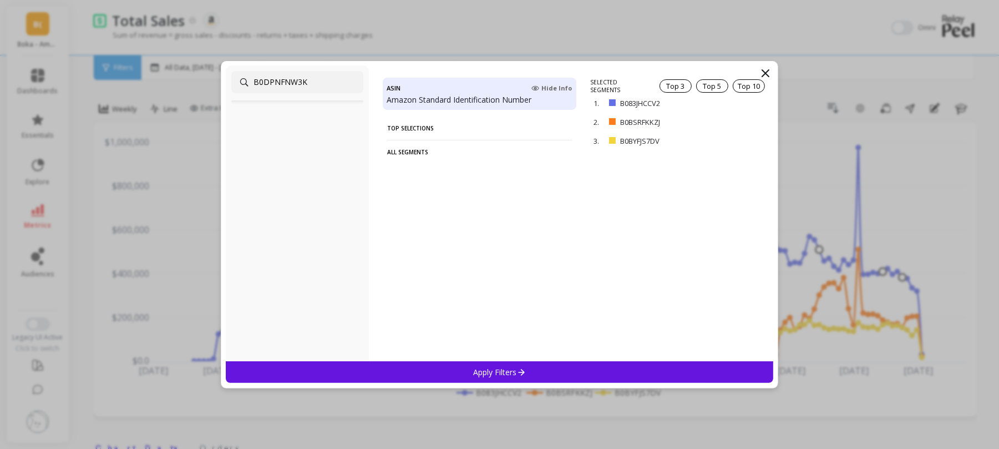
click at [325, 87] on input "B0DPNFNW3K" at bounding box center [297, 82] width 132 height 22
type input "B0DPNFNW3K"
click at [767, 72] on icon at bounding box center [765, 73] width 13 height 13
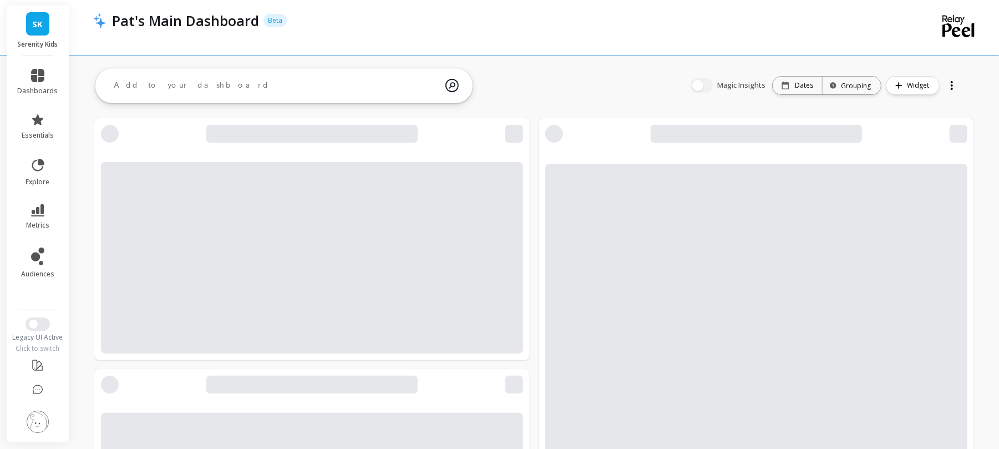
click at [37, 419] on img at bounding box center [38, 422] width 22 height 22
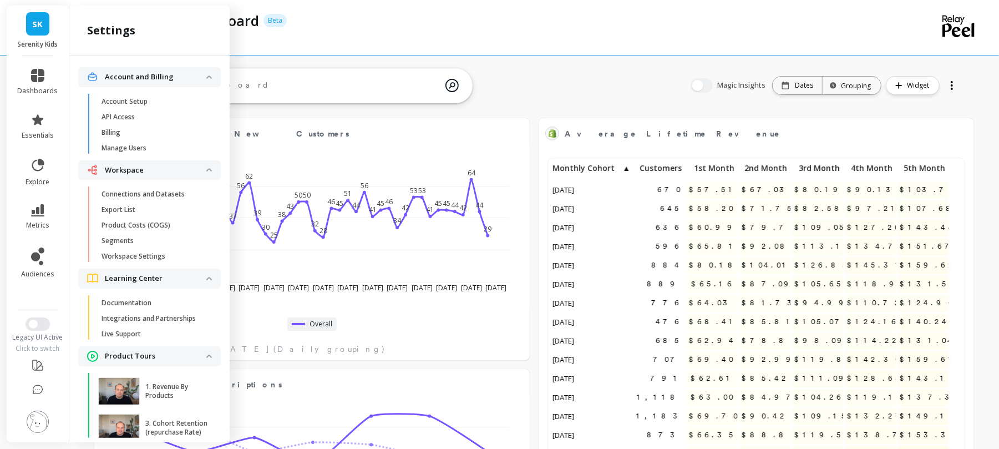
click at [43, 425] on img at bounding box center [38, 422] width 22 height 22
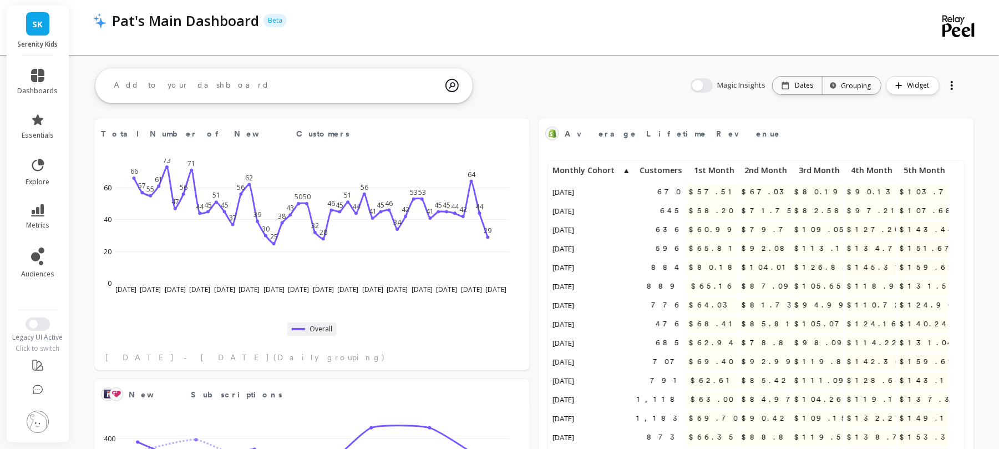
scroll to position [294, 390]
click at [43, 425] on img at bounding box center [38, 422] width 22 height 22
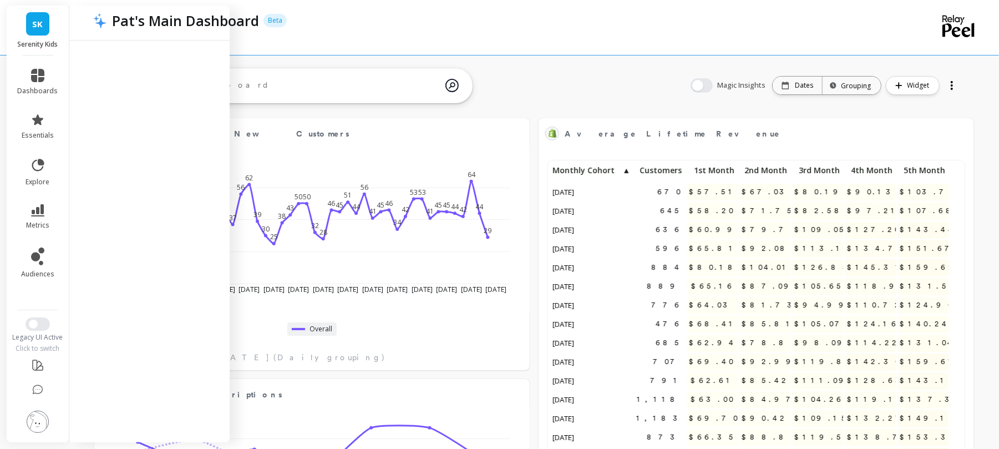
scroll to position [0, 0]
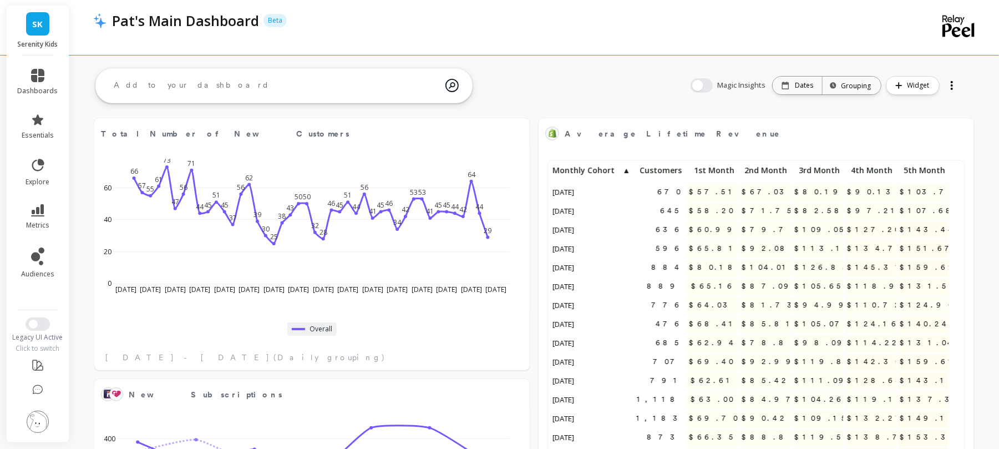
click at [43, 425] on img at bounding box center [38, 422] width 22 height 22
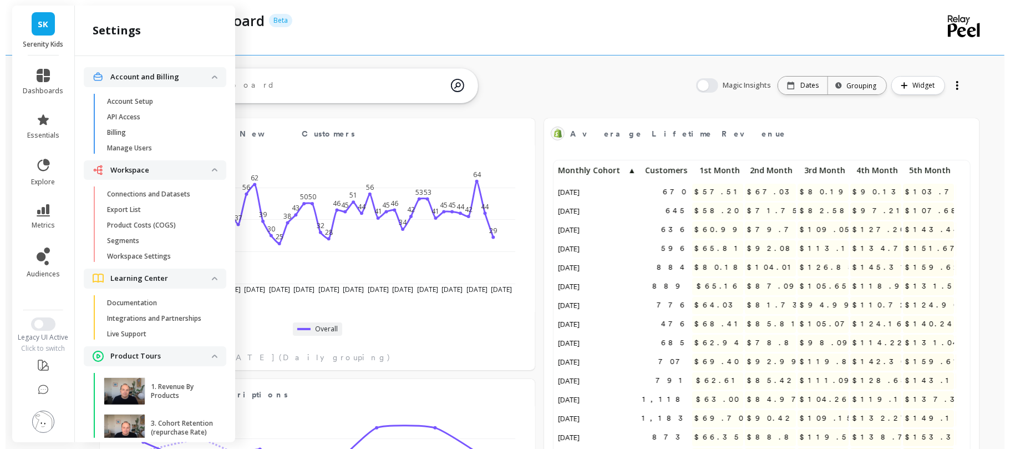
scroll to position [70, 0]
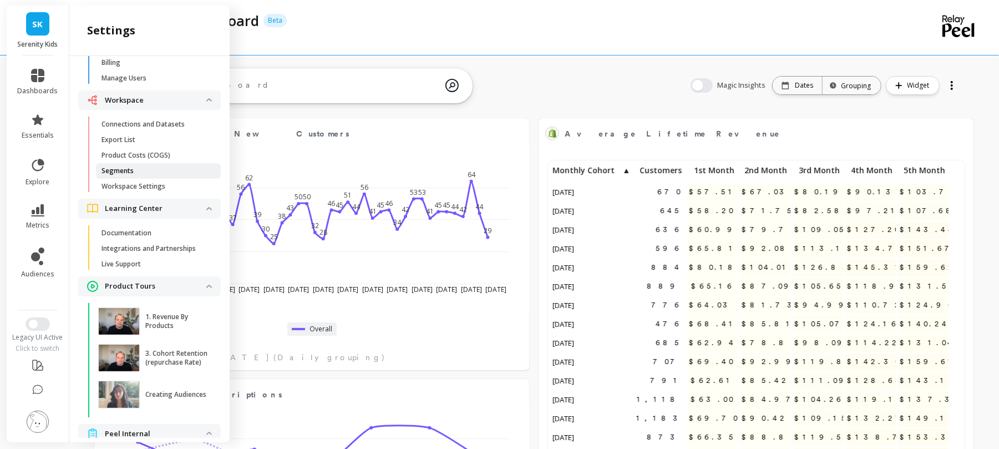
click at [119, 166] on p "Segments" at bounding box center [118, 170] width 32 height 9
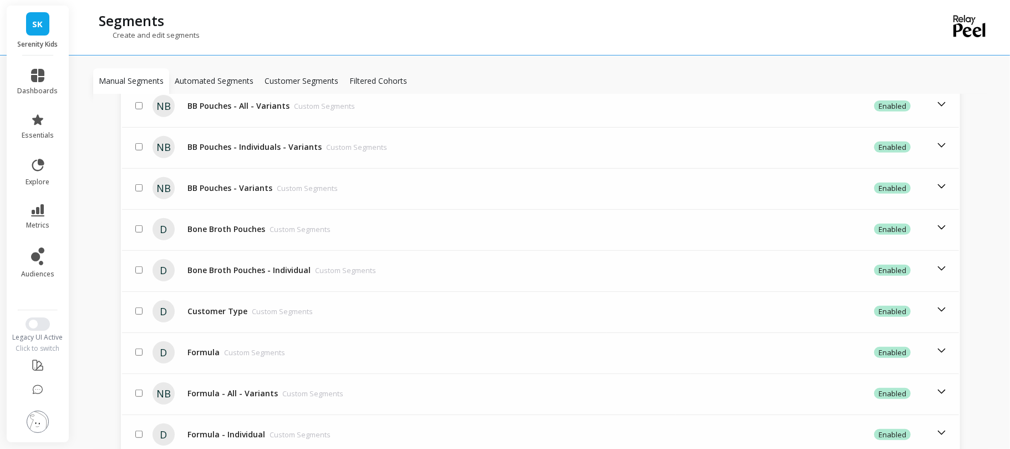
scroll to position [453, 0]
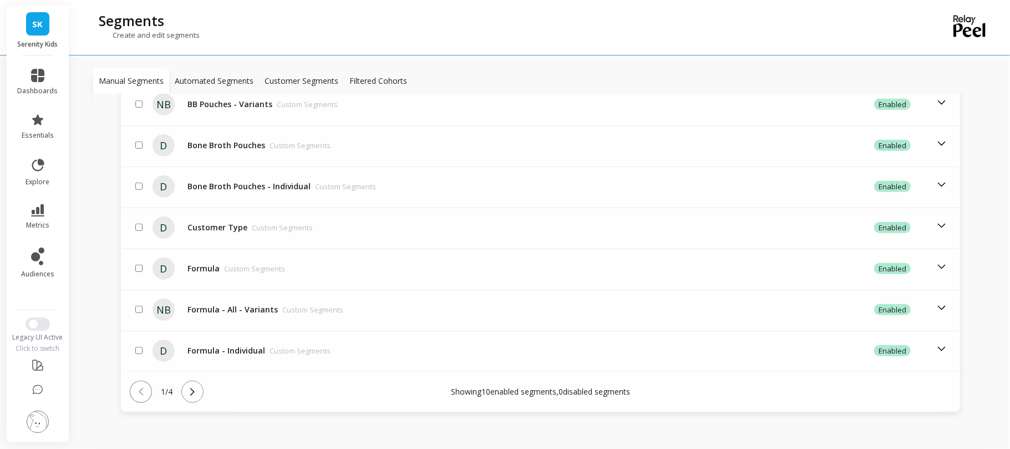
click at [198, 386] on icon at bounding box center [192, 392] width 12 height 12
click at [195, 386] on icon at bounding box center [192, 392] width 12 height 12
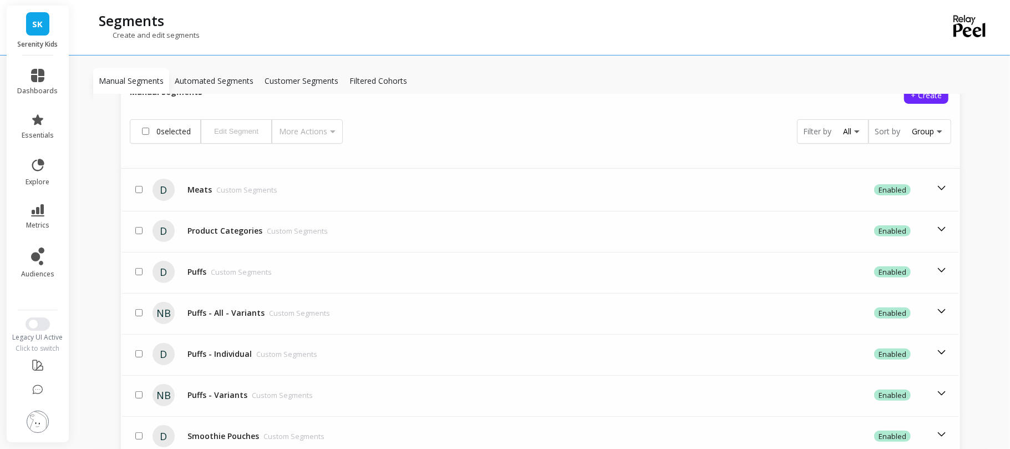
scroll to position [244, 0]
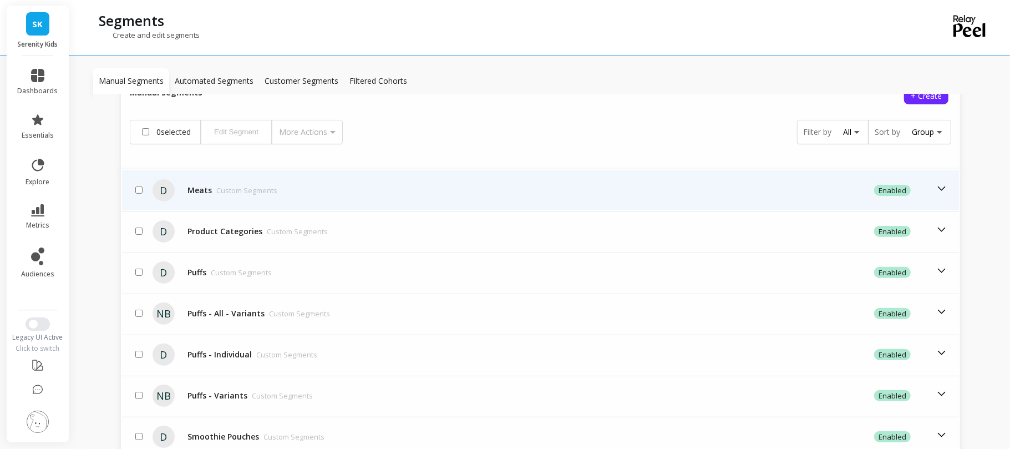
click at [223, 179] on td "Meats Custom Segments" at bounding box center [387, 190] width 408 height 40
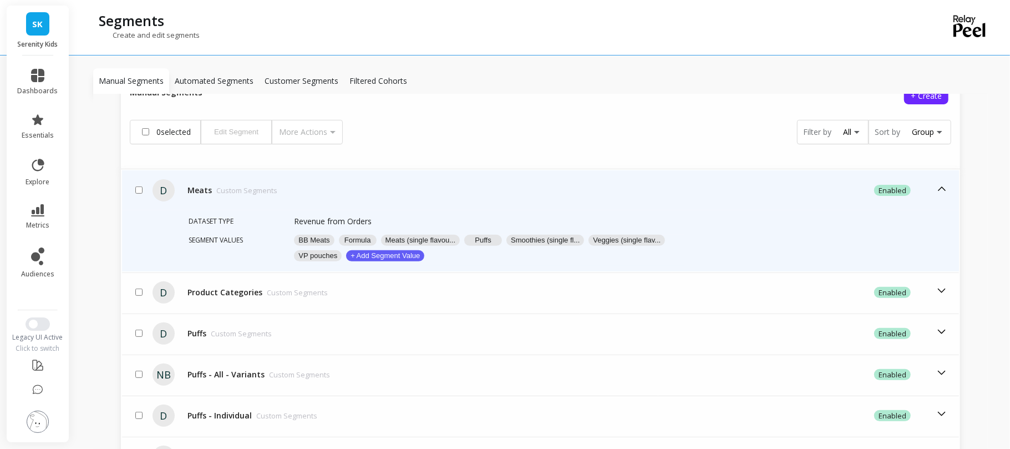
click at [316, 238] on button "BB Meats" at bounding box center [314, 240] width 40 height 11
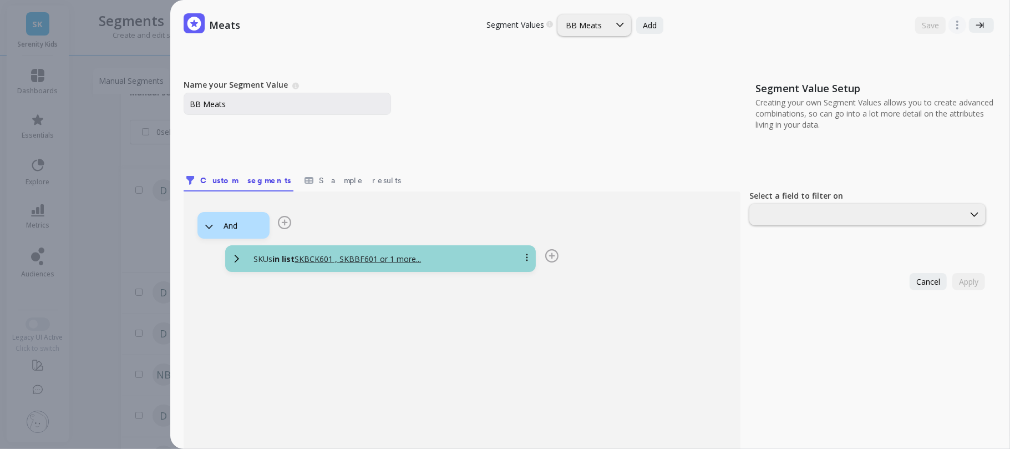
click at [475, 260] on div "SKUs in list SKBCK601 , SKBBF601 or 1 more..." at bounding box center [394, 259] width 299 height 11
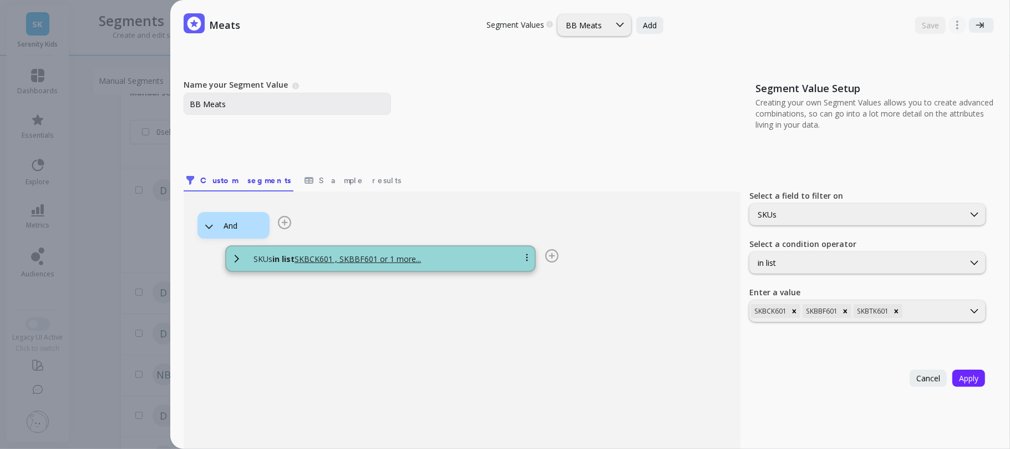
click at [69, 85] on div "Meats Segment Values Choose a segment value you would like to edit BB Meats Add…" at bounding box center [516, 224] width 988 height 449
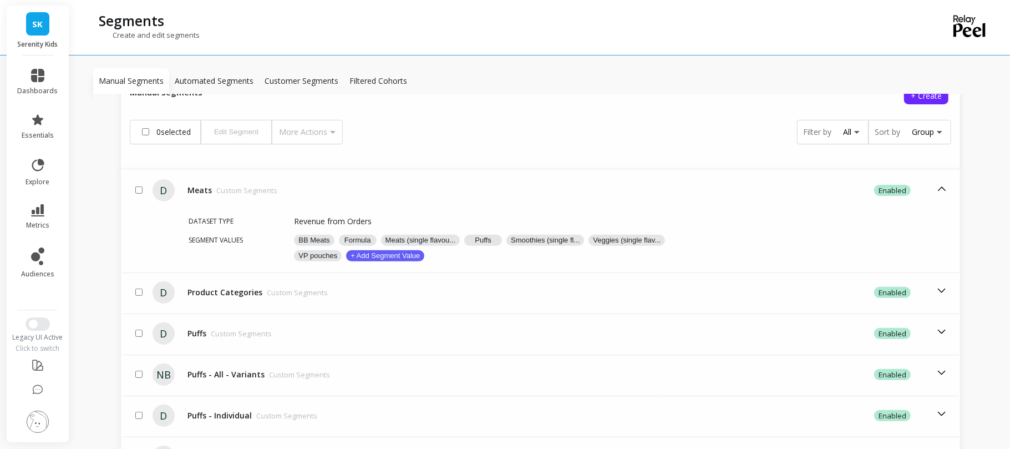
click at [566, 132] on div "0 selected Edit Segment More Actions Filter by All Sort by Group" at bounding box center [541, 132] width 822 height 24
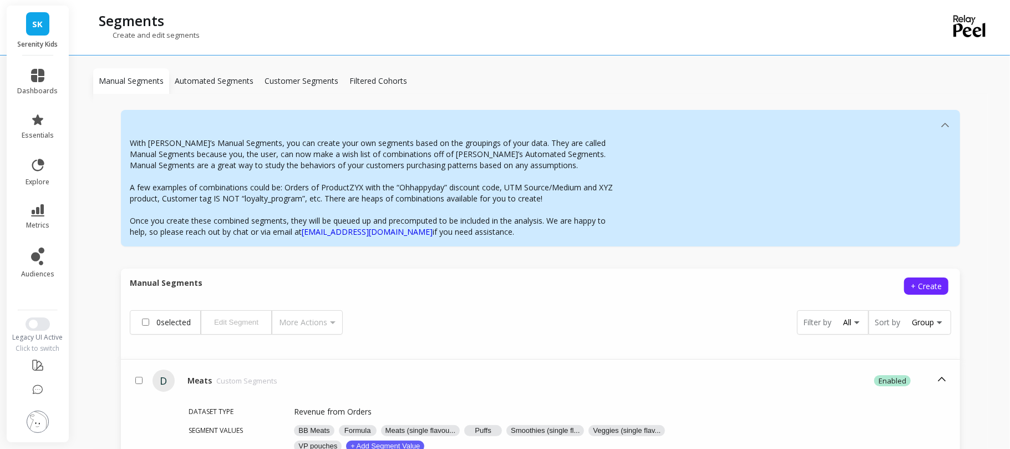
scroll to position [53, 0]
